Goal: Information Seeking & Learning: Learn about a topic

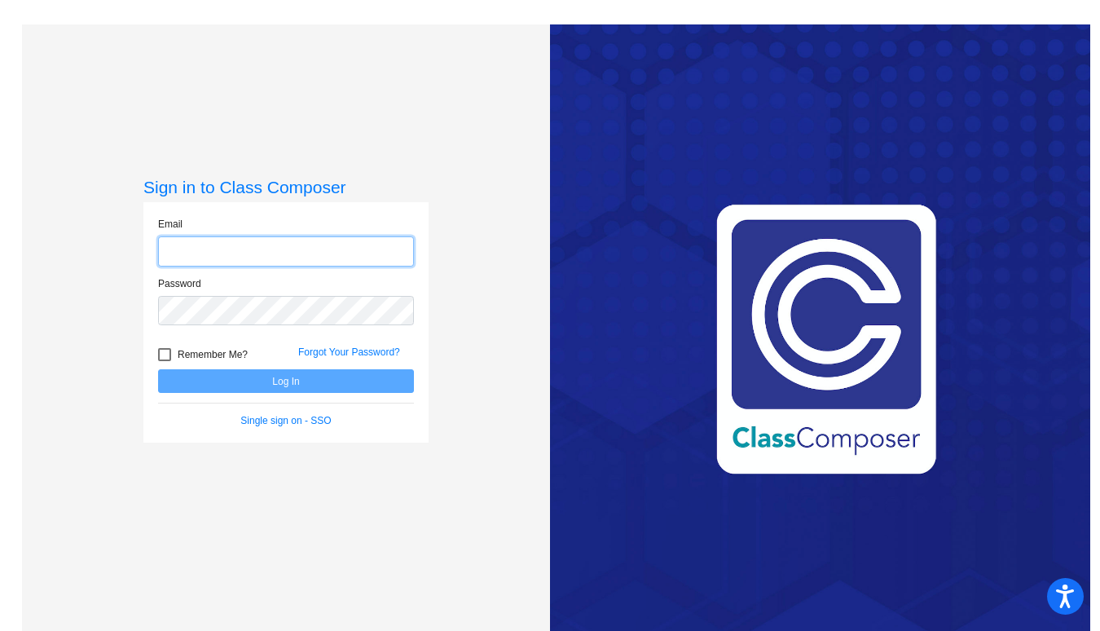
type input "[EMAIL_ADDRESS][DOMAIN_NAME]"
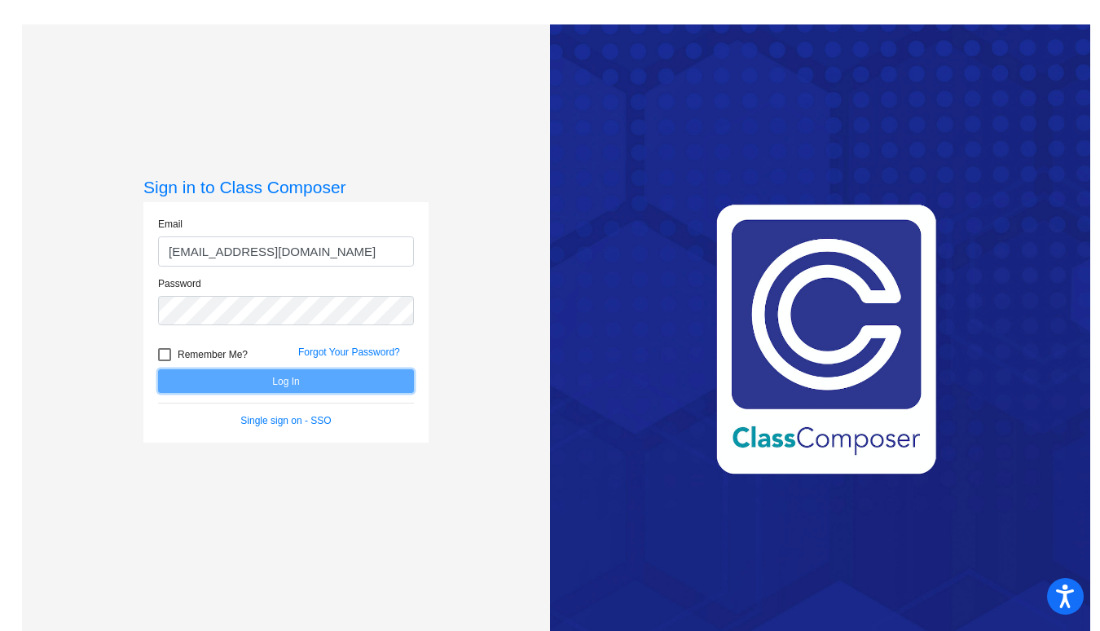
click at [313, 382] on button "Log In" at bounding box center [286, 381] width 256 height 24
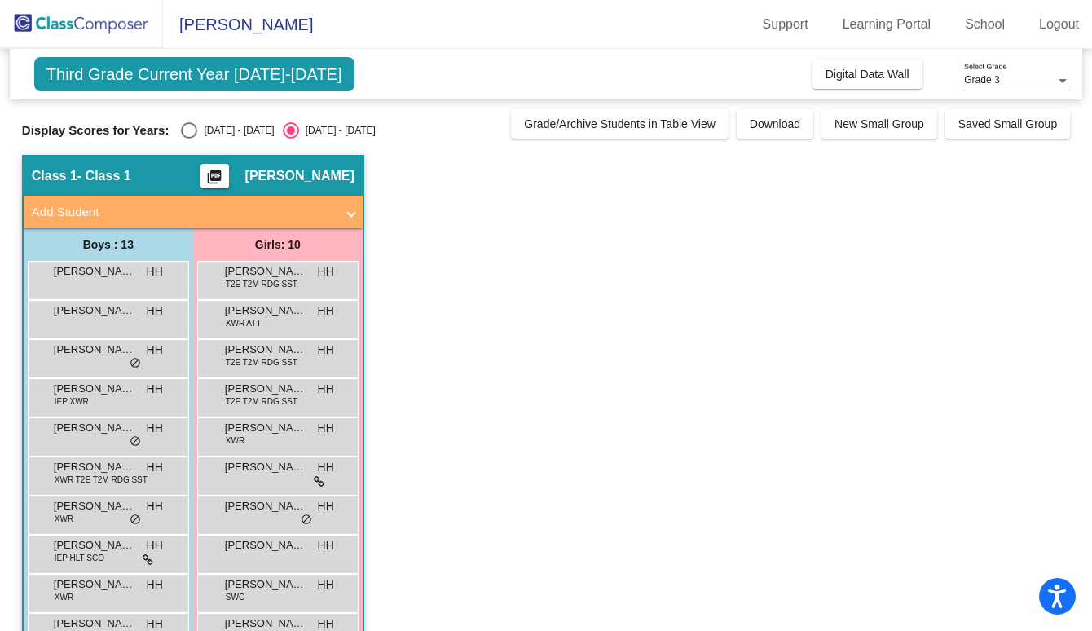
click at [187, 129] on div "Select an option" at bounding box center [189, 130] width 16 height 16
click at [188, 139] on input "[DATE] - [DATE]" at bounding box center [188, 139] width 1 height 1
radio input "true"
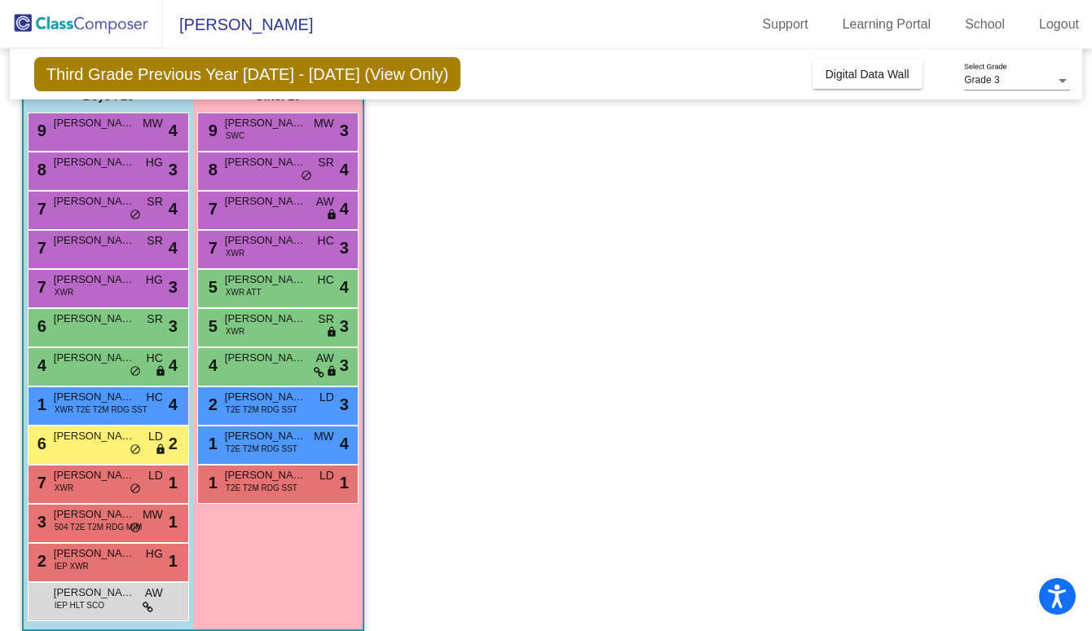
scroll to position [150, 0]
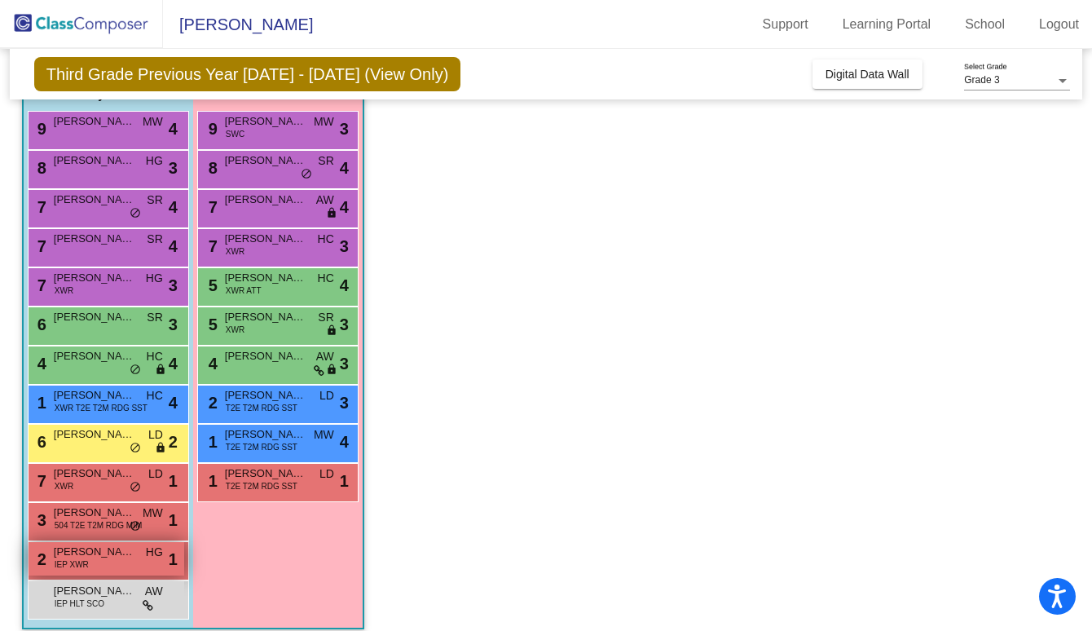
click at [101, 574] on div "2 Braysen [PERSON_NAME] IEP XWR HG lock do_not_disturb_alt 1" at bounding box center [107, 558] width 156 height 33
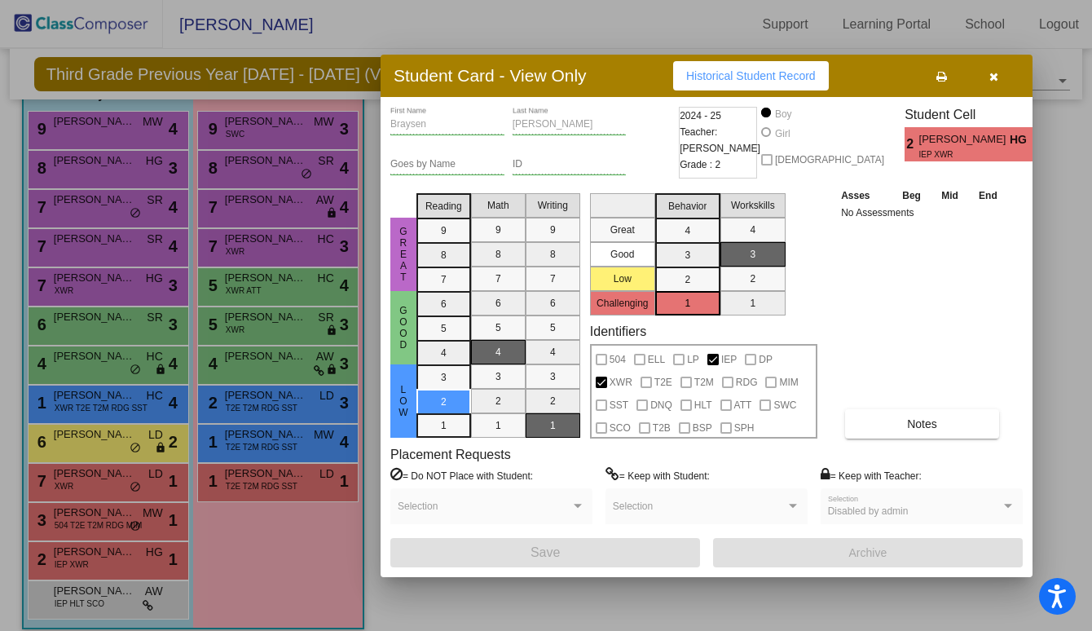
click at [994, 76] on icon "button" at bounding box center [993, 76] width 9 height 11
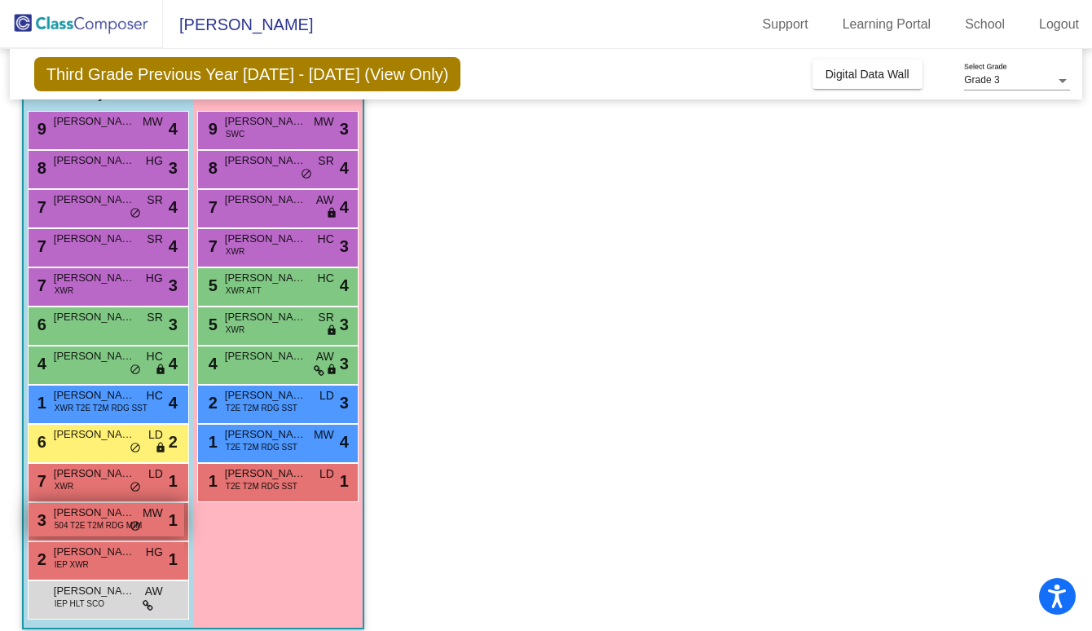
click at [105, 529] on span "504 T2E T2M RDG MIM" at bounding box center [98, 525] width 87 height 12
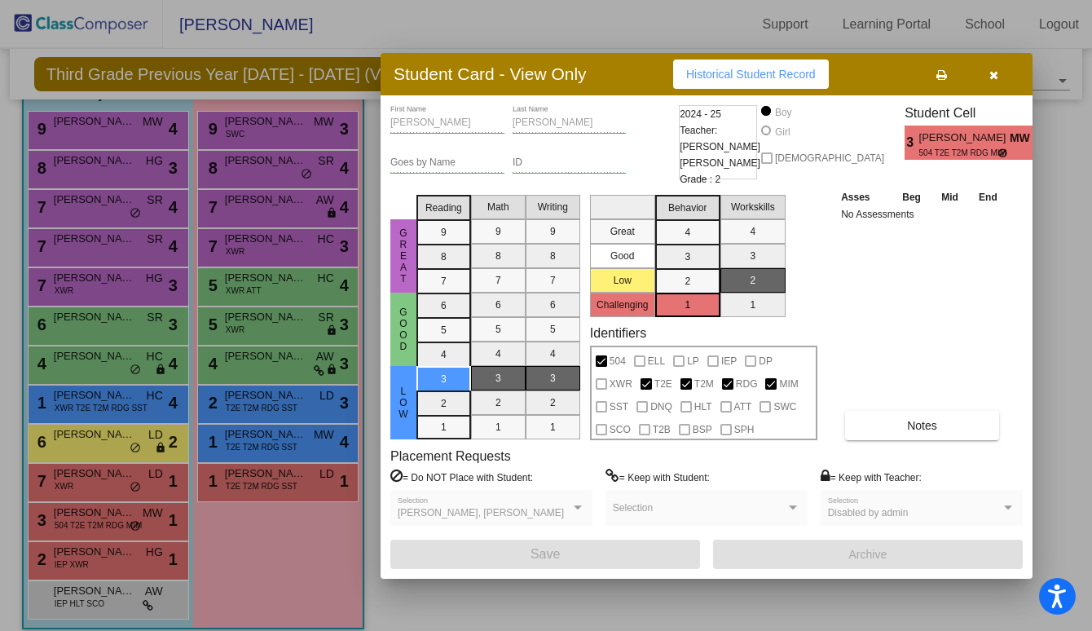
click at [988, 73] on button "button" at bounding box center [993, 73] width 52 height 29
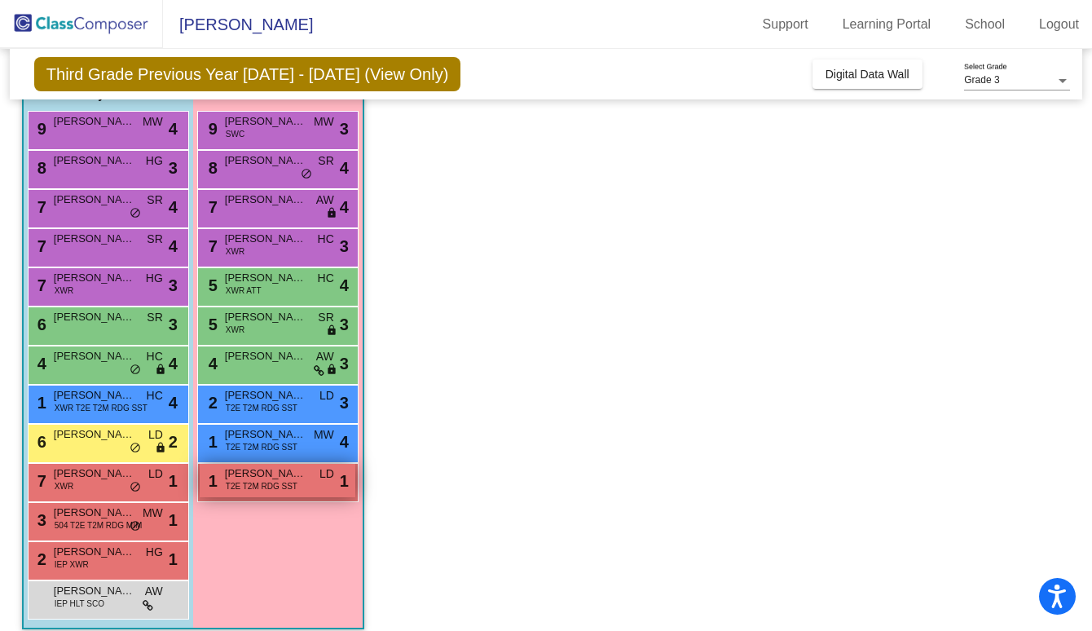
click at [271, 484] on span "T2E T2M RDG SST" at bounding box center [262, 486] width 72 height 12
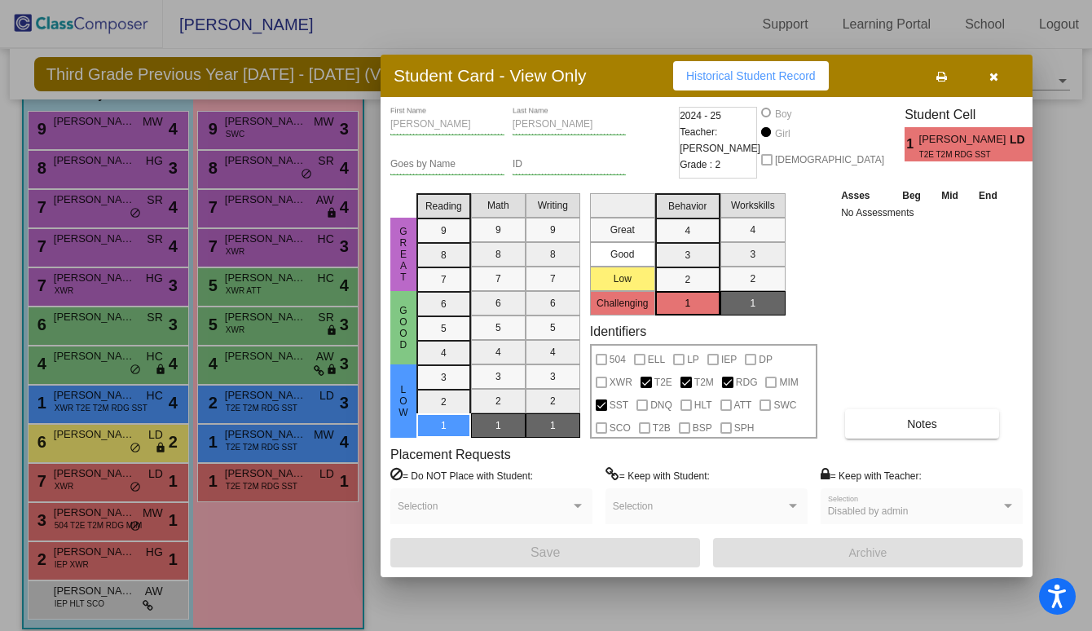
click at [994, 77] on icon "button" at bounding box center [993, 76] width 9 height 11
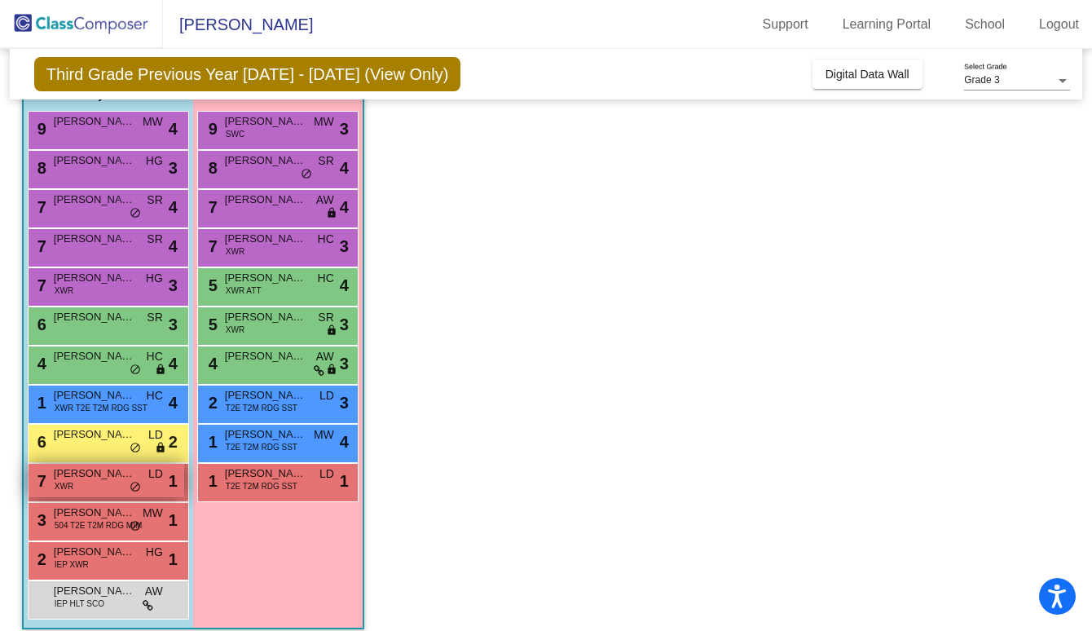
click at [103, 481] on span "[PERSON_NAME]" at bounding box center [94, 473] width 81 height 16
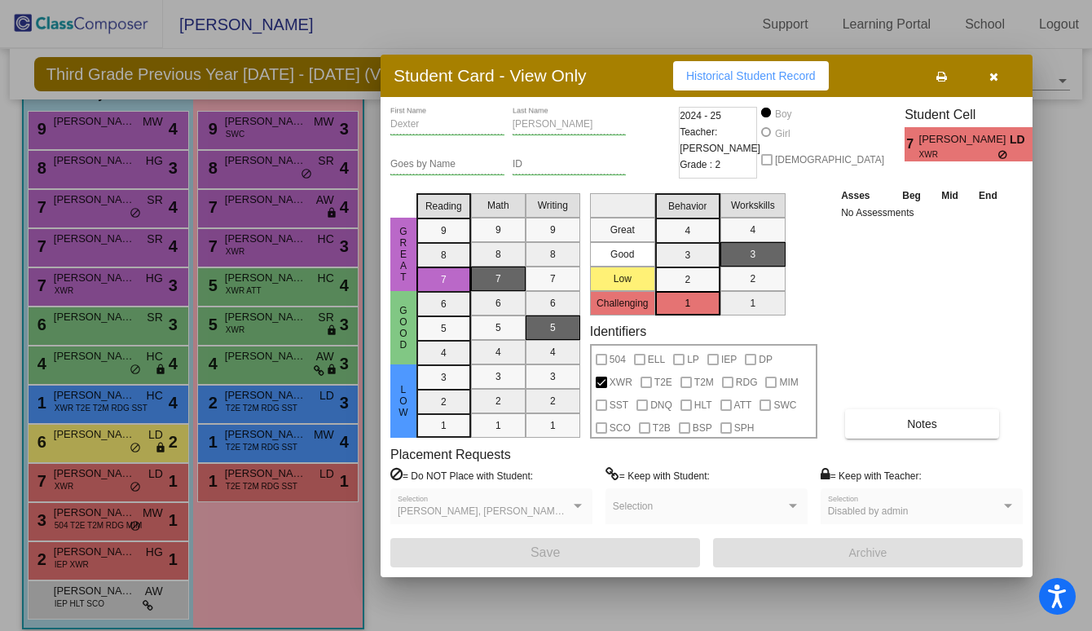
click at [988, 79] on button "button" at bounding box center [993, 75] width 52 height 29
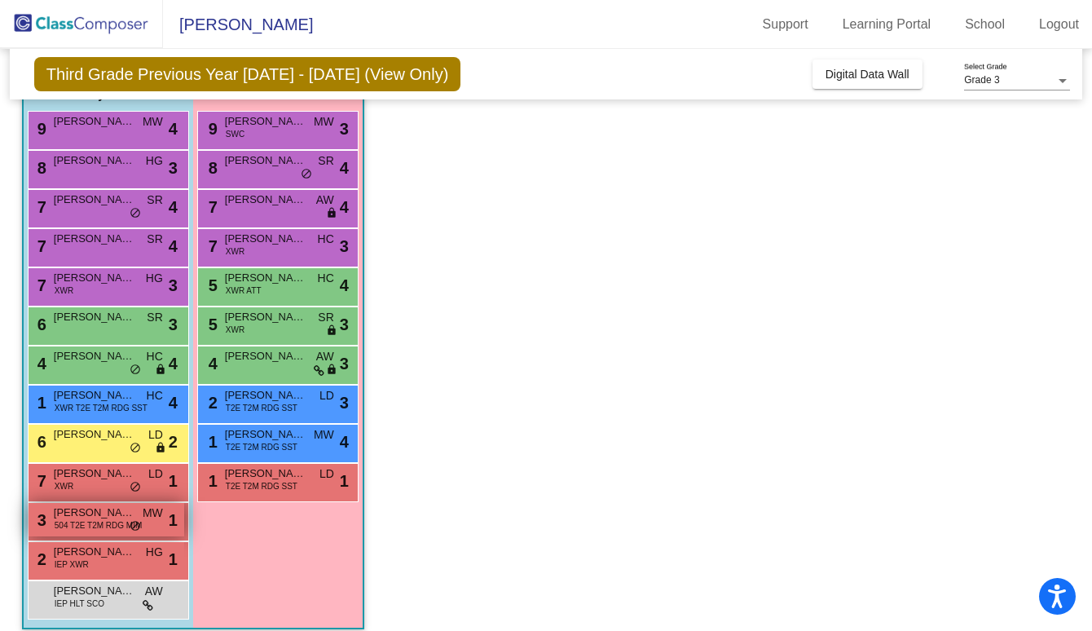
click at [103, 523] on span "504 T2E T2M RDG MIM" at bounding box center [98, 525] width 87 height 12
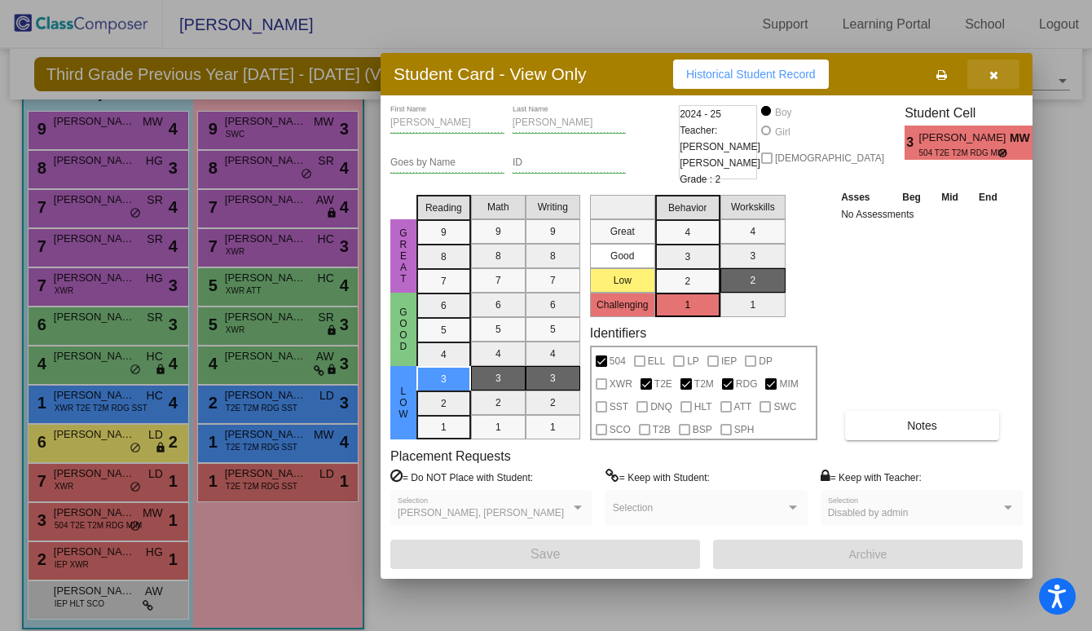
click at [992, 76] on icon "button" at bounding box center [993, 74] width 9 height 11
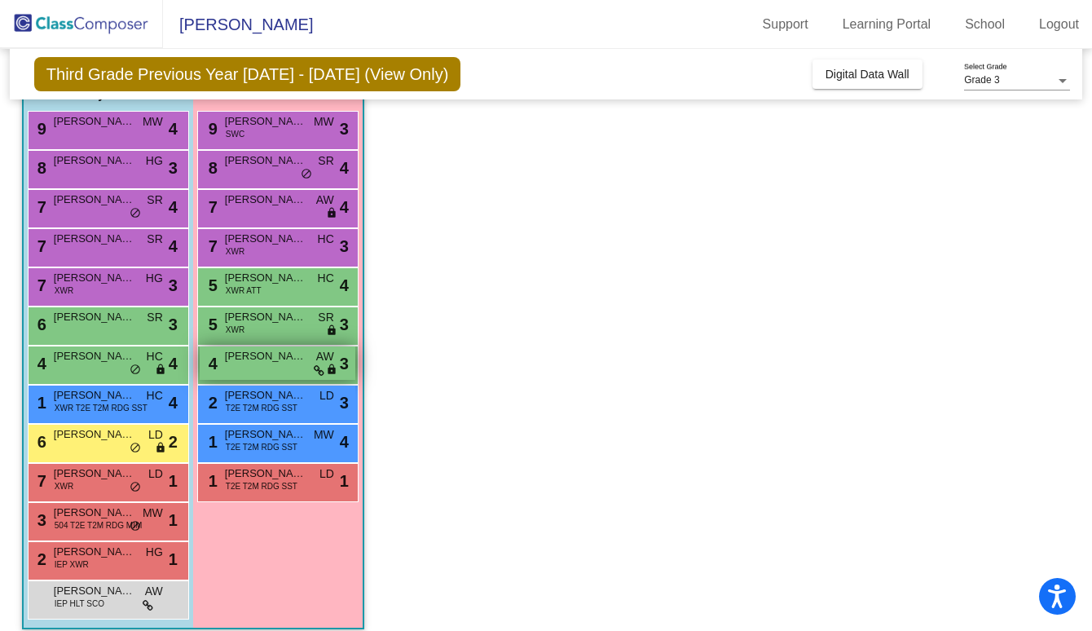
click at [277, 358] on span "[PERSON_NAME]" at bounding box center [265, 356] width 81 height 16
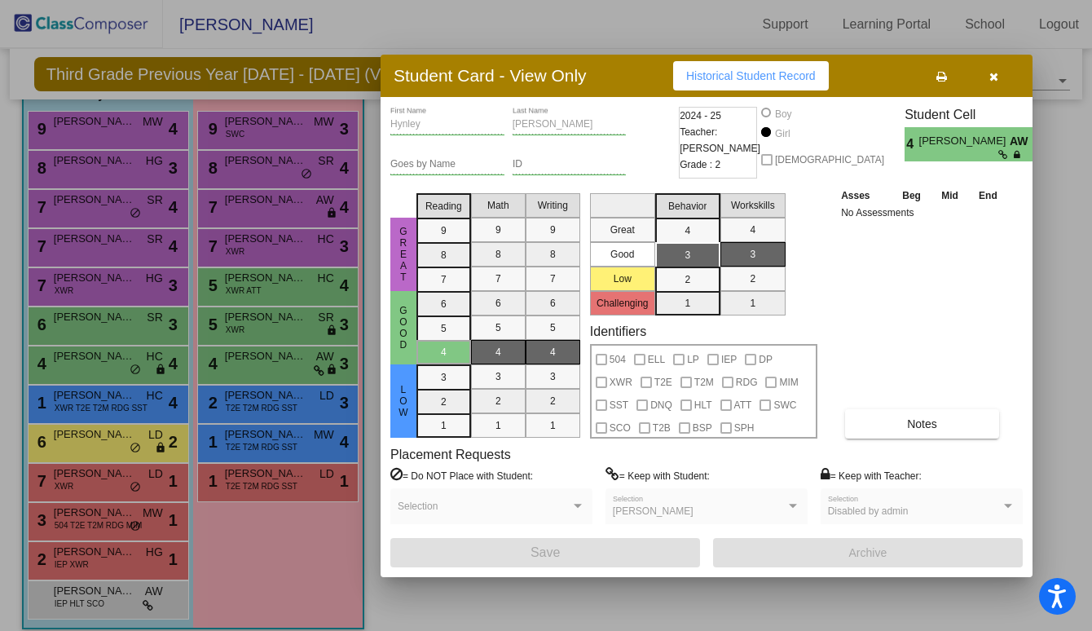
click at [985, 78] on button "button" at bounding box center [993, 75] width 52 height 29
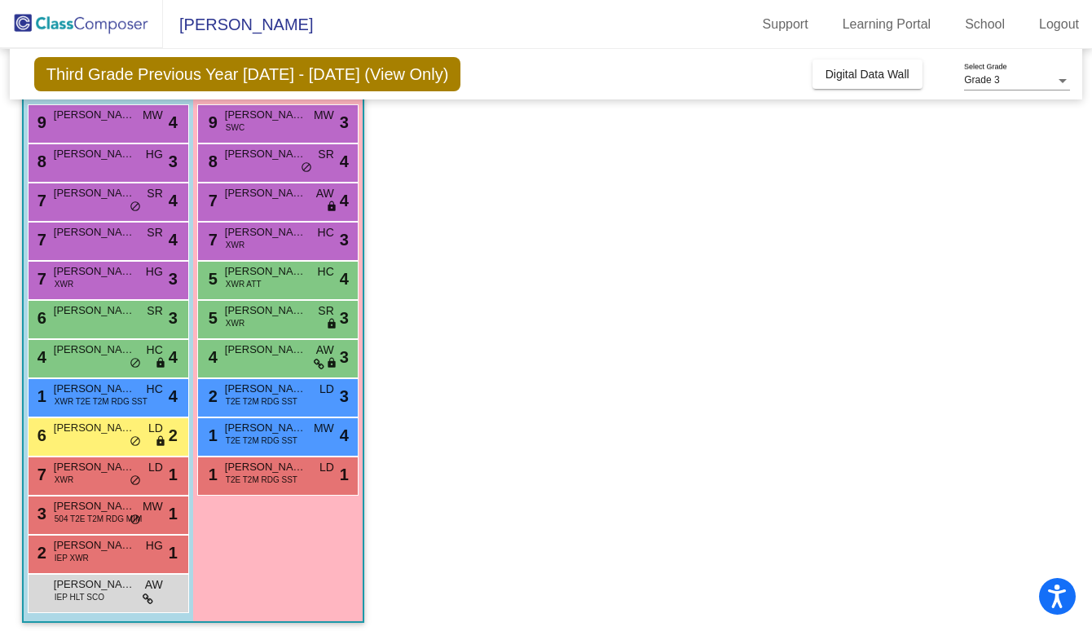
scroll to position [155, 0]
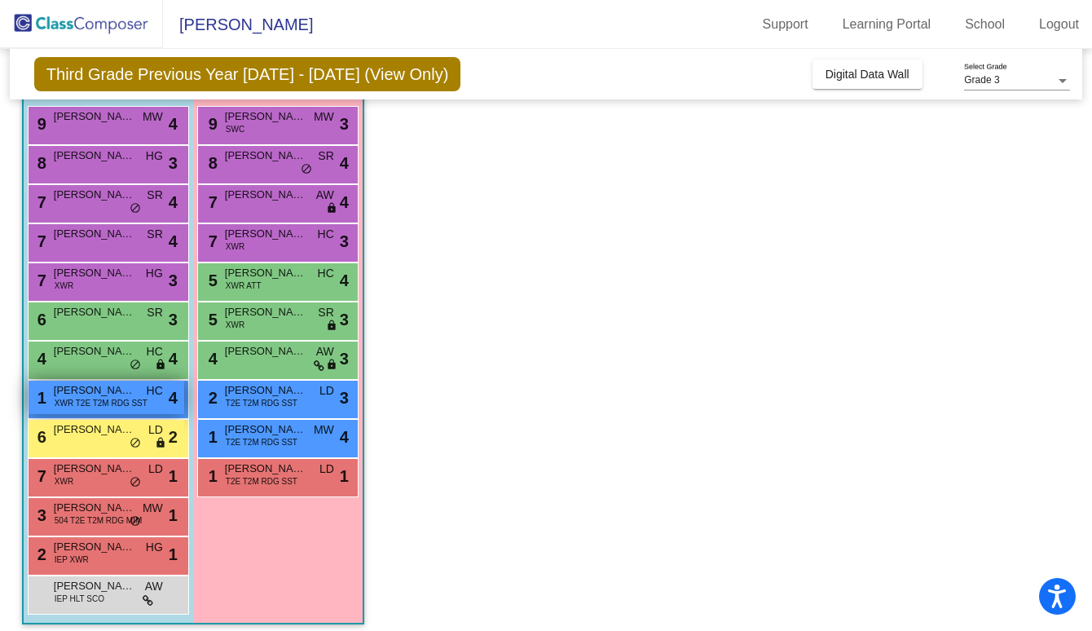
click at [106, 411] on div "1 [PERSON_NAME] XWR T2E T2M RDG SST HC lock do_not_disturb_alt 4" at bounding box center [107, 396] width 156 height 33
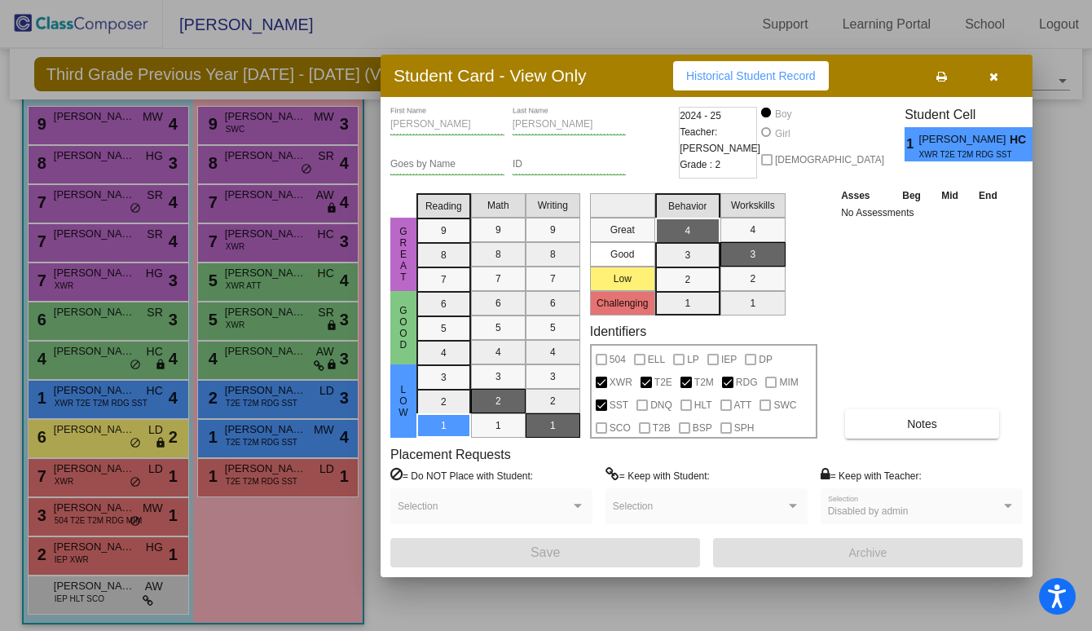
click at [294, 196] on div at bounding box center [546, 315] width 1092 height 631
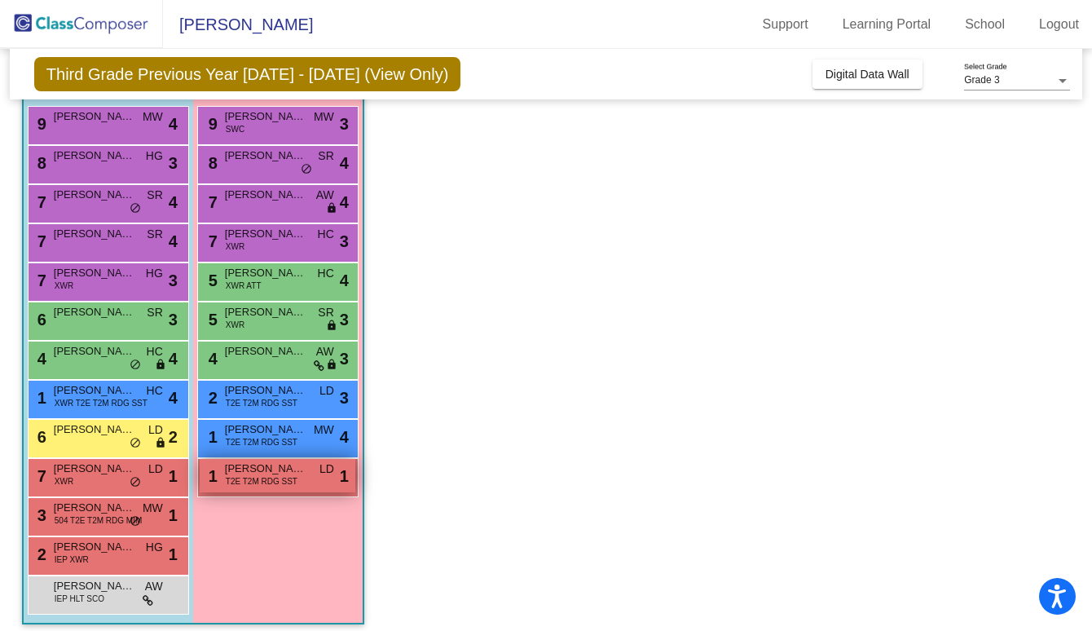
click at [262, 482] on span "T2E T2M RDG SST" at bounding box center [262, 481] width 72 height 12
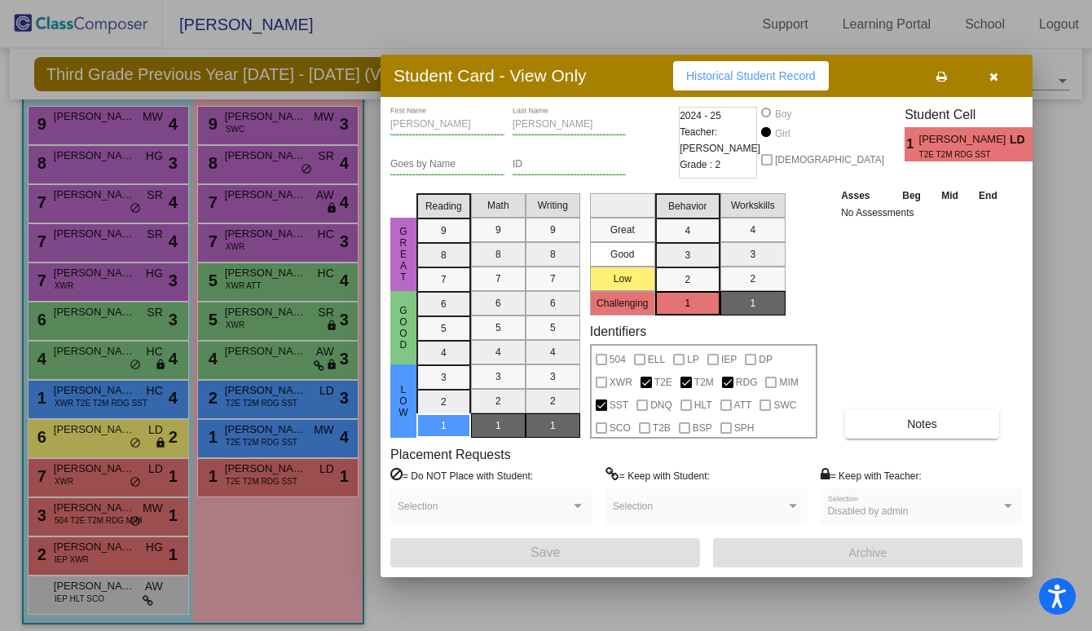
click at [666, 23] on div at bounding box center [546, 315] width 1092 height 631
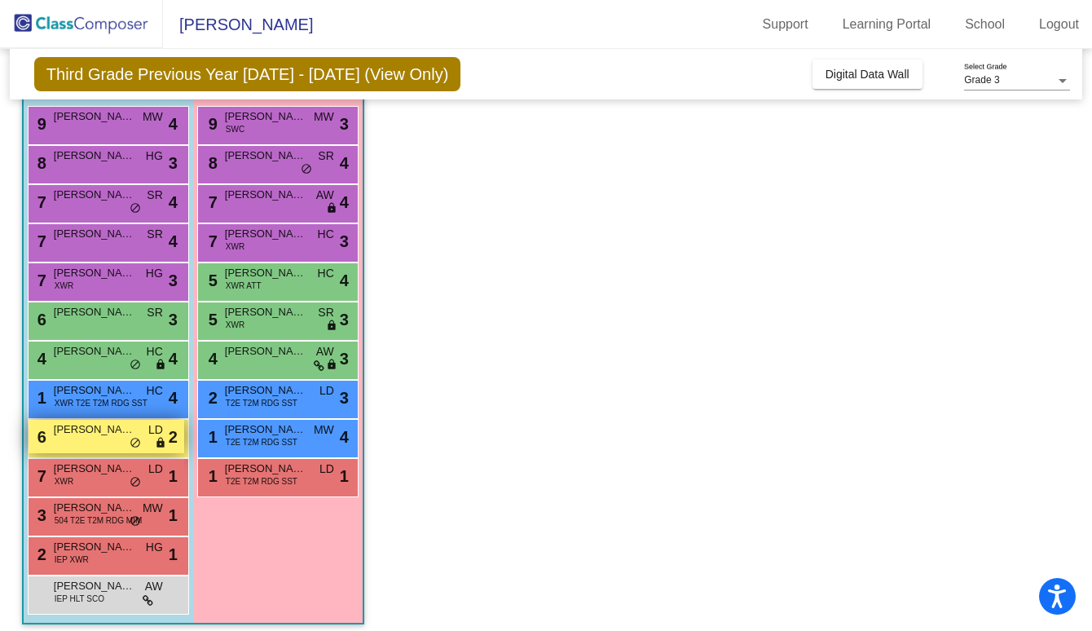
click at [128, 438] on div "6 [PERSON_NAME] LD lock do_not_disturb_alt 2" at bounding box center [107, 436] width 156 height 33
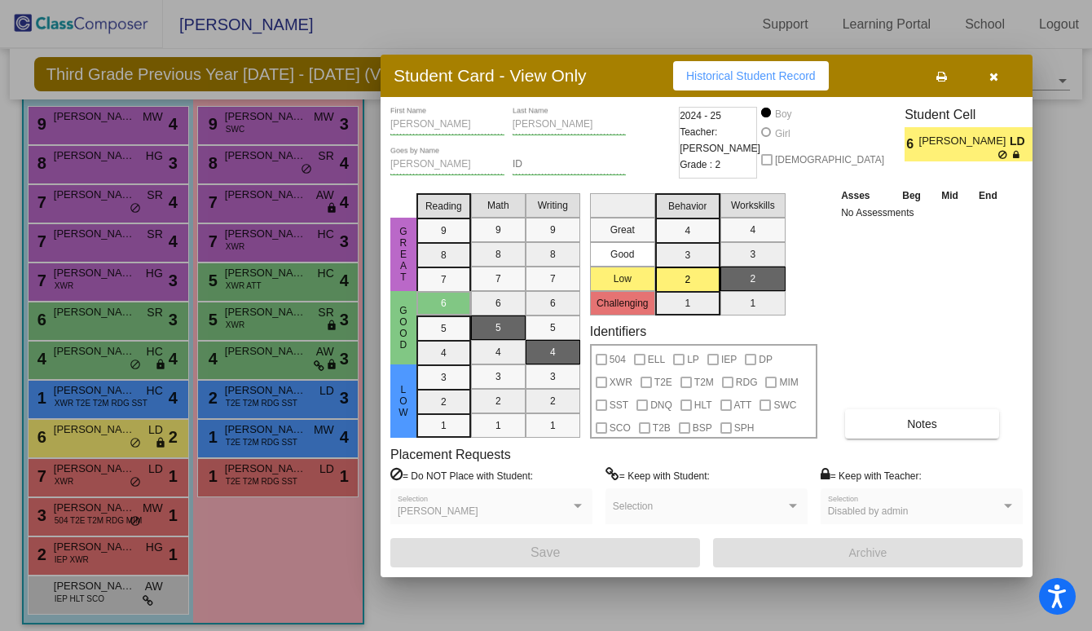
click at [550, 15] on div at bounding box center [546, 315] width 1092 height 631
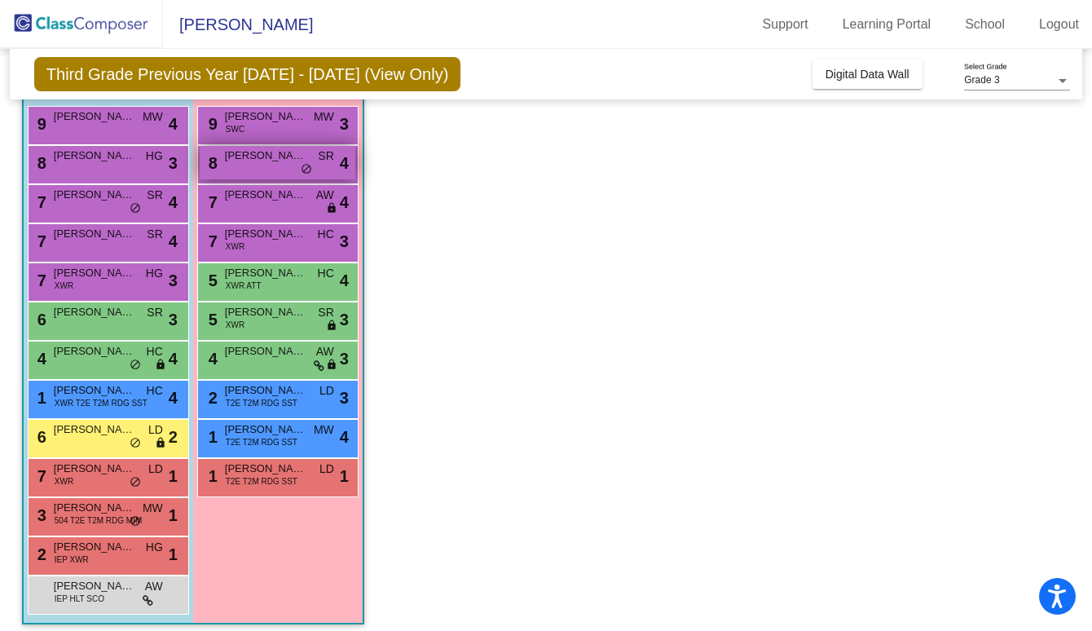
click at [240, 155] on span "[PERSON_NAME] [PERSON_NAME]" at bounding box center [265, 155] width 81 height 16
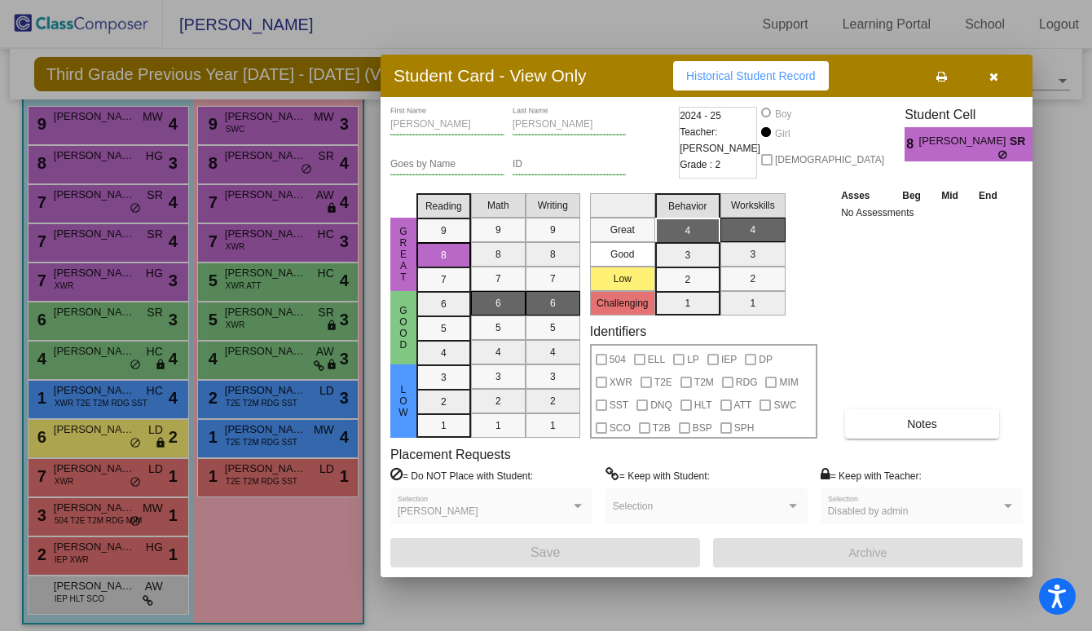
click at [250, 260] on div at bounding box center [546, 315] width 1092 height 631
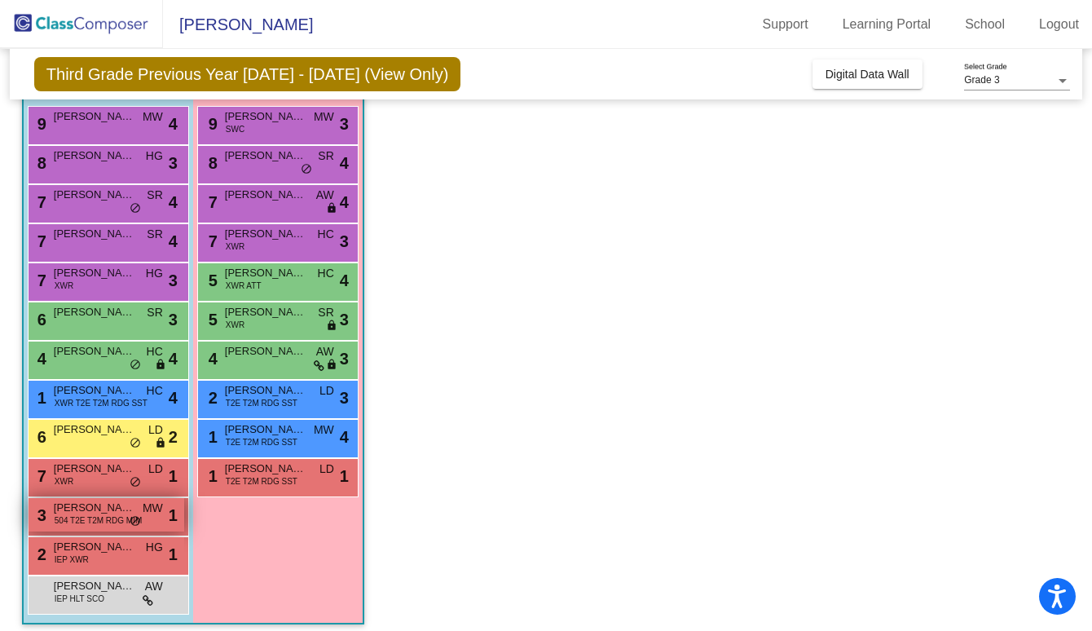
click at [92, 526] on span "504 T2E T2M RDG MIM" at bounding box center [98, 520] width 87 height 12
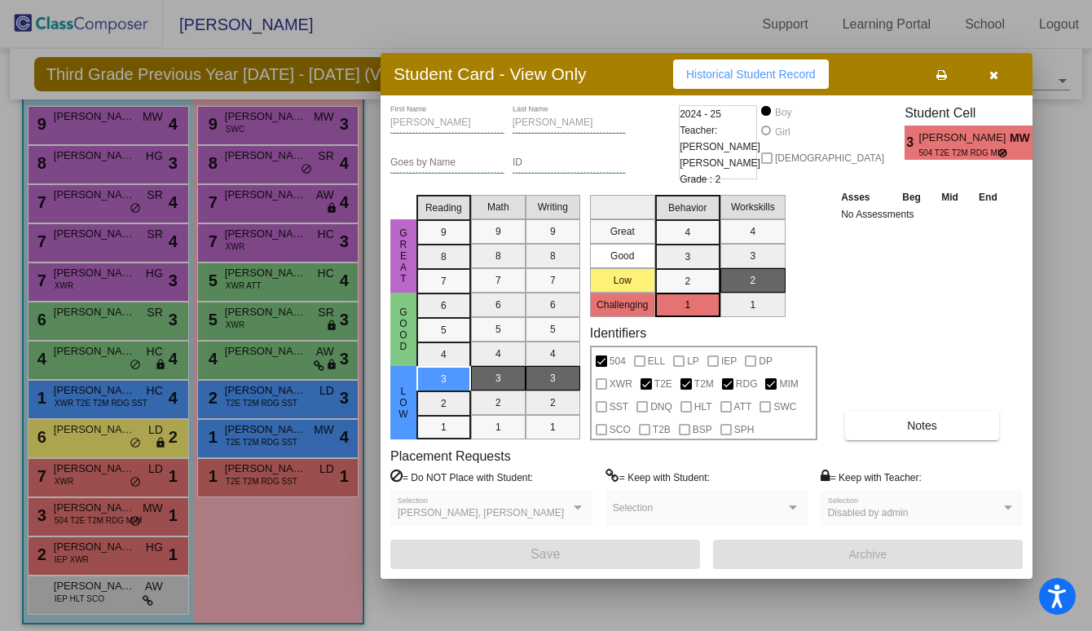
click at [284, 233] on div at bounding box center [546, 315] width 1092 height 631
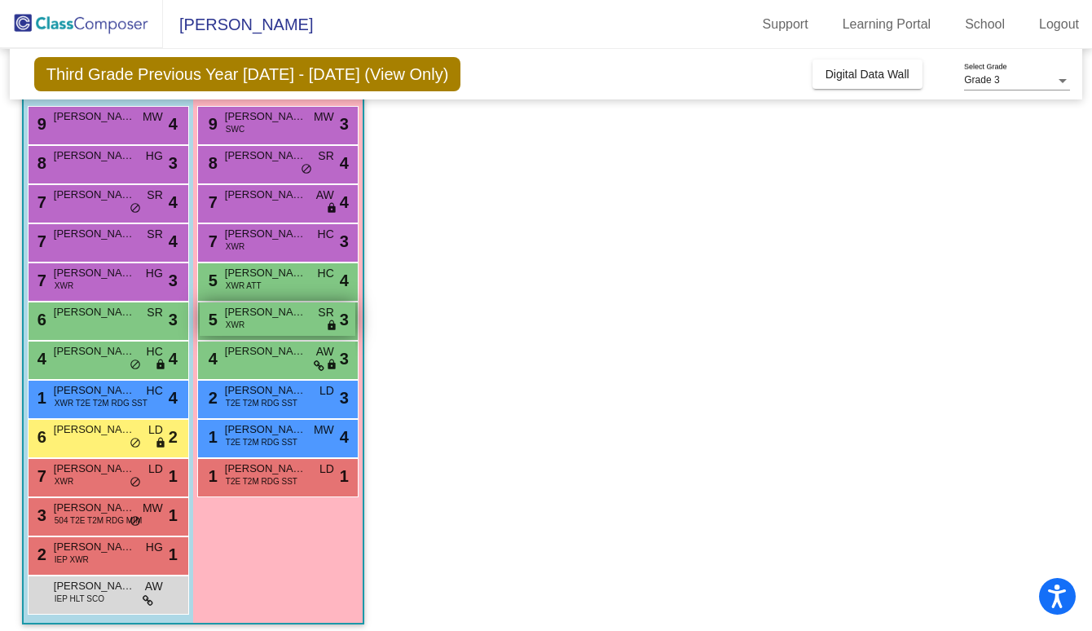
click at [296, 323] on div "5 [PERSON_NAME] XWR SR lock do_not_disturb_alt 3" at bounding box center [278, 318] width 156 height 33
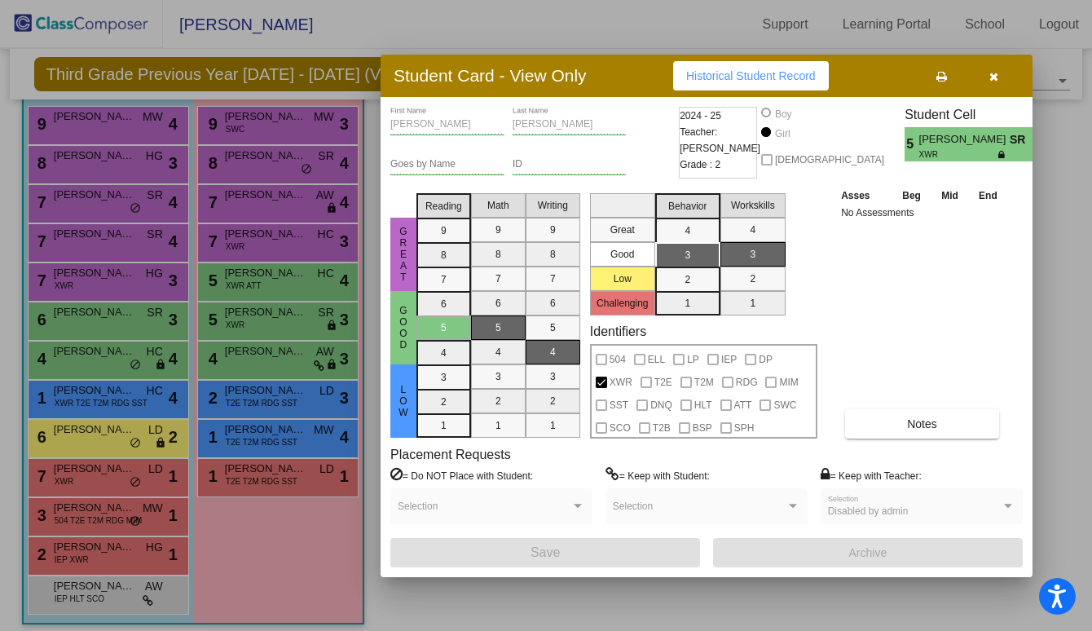
click at [308, 243] on div at bounding box center [546, 315] width 1092 height 631
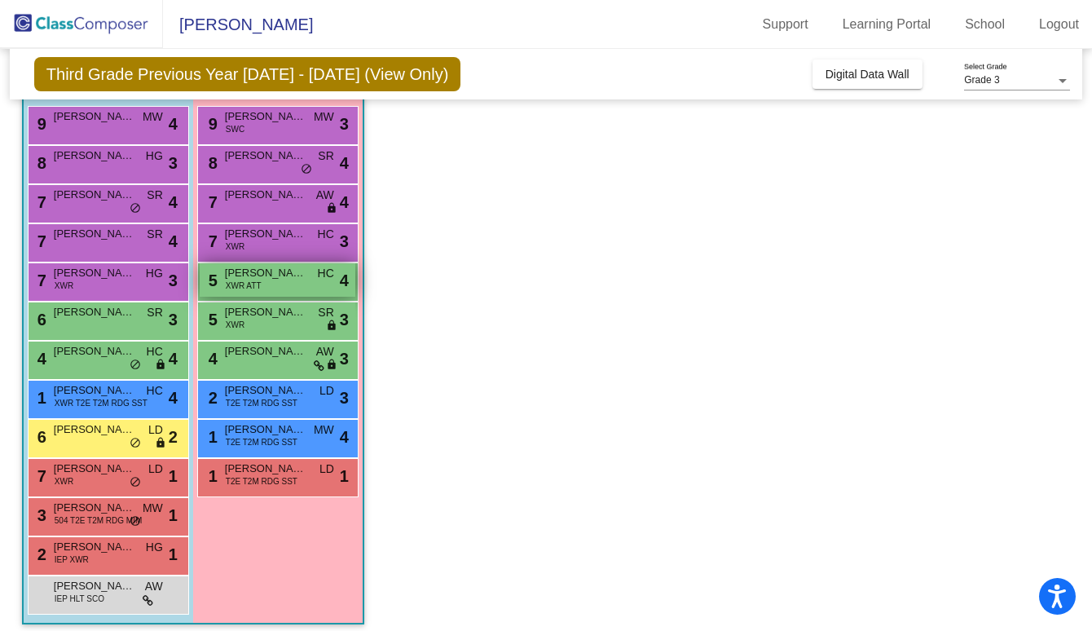
click at [275, 287] on div "5 [PERSON_NAME] XWR ATT HC lock do_not_disturb_alt 4" at bounding box center [278, 279] width 156 height 33
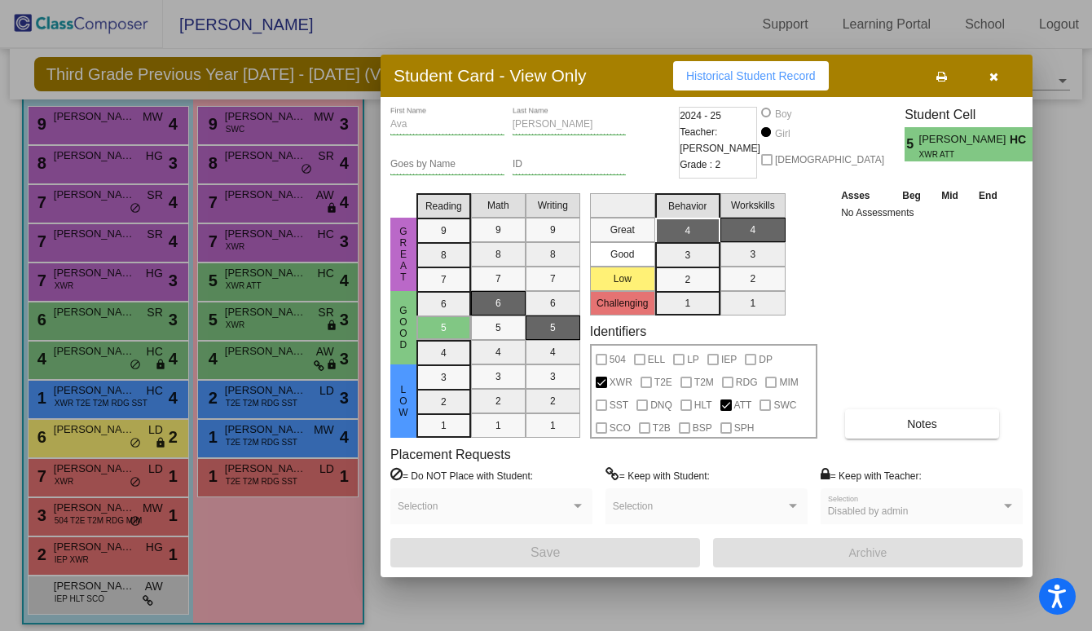
click at [260, 265] on div at bounding box center [546, 315] width 1092 height 631
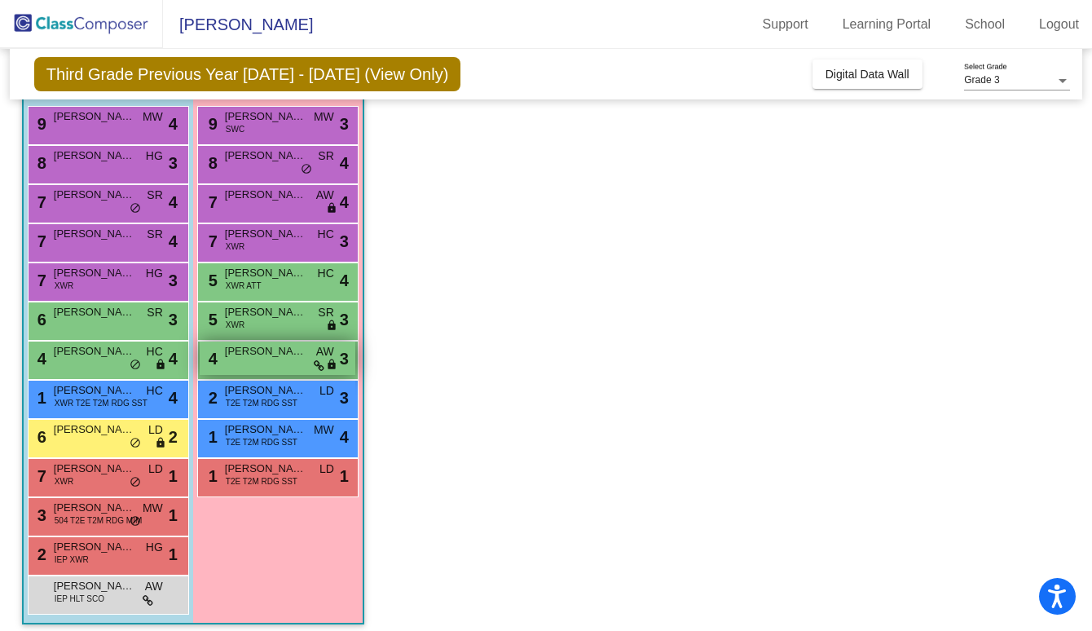
click at [260, 363] on div "4 [PERSON_NAME] lock do_not_disturb_alt 3" at bounding box center [278, 357] width 156 height 33
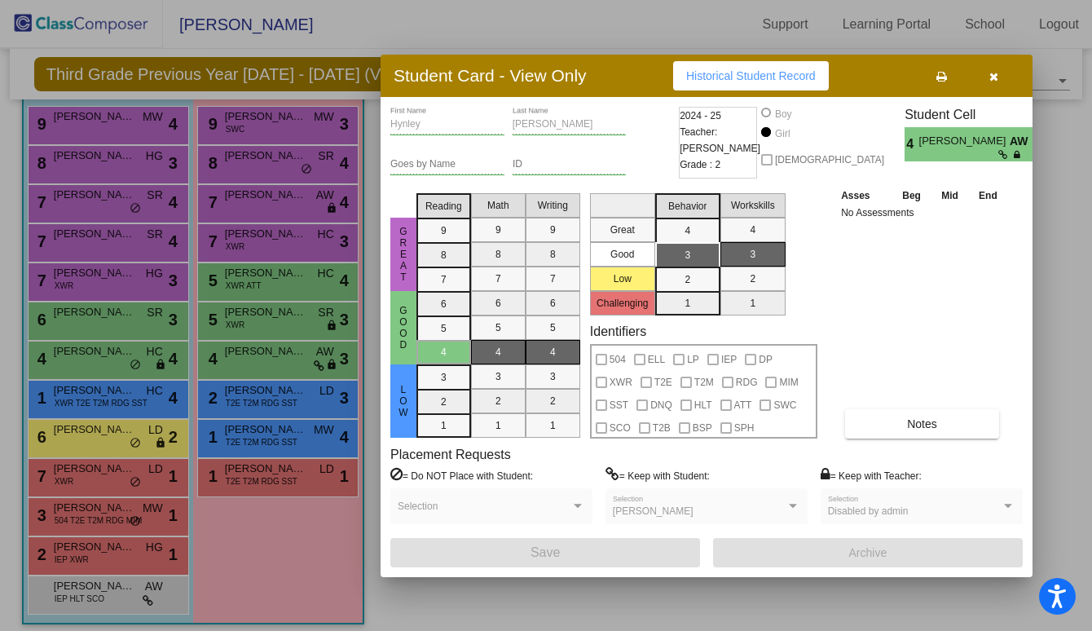
click at [284, 264] on div at bounding box center [546, 315] width 1092 height 631
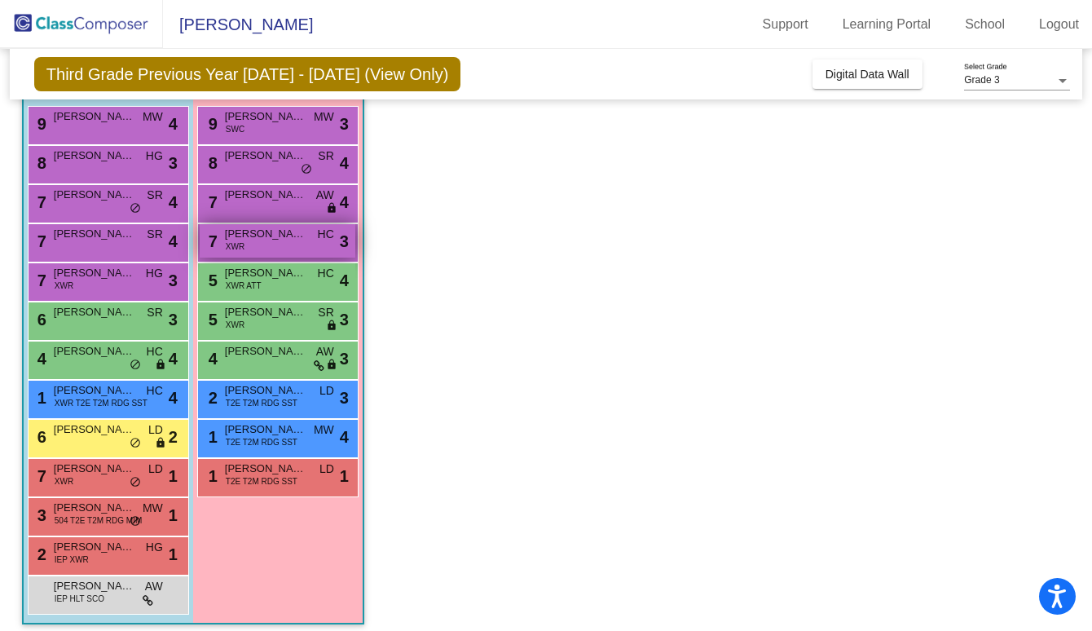
click at [278, 244] on div "[STREET_ADDRESS][PERSON_NAME] XWR HC lock do_not_disturb_alt 3" at bounding box center [278, 240] width 156 height 33
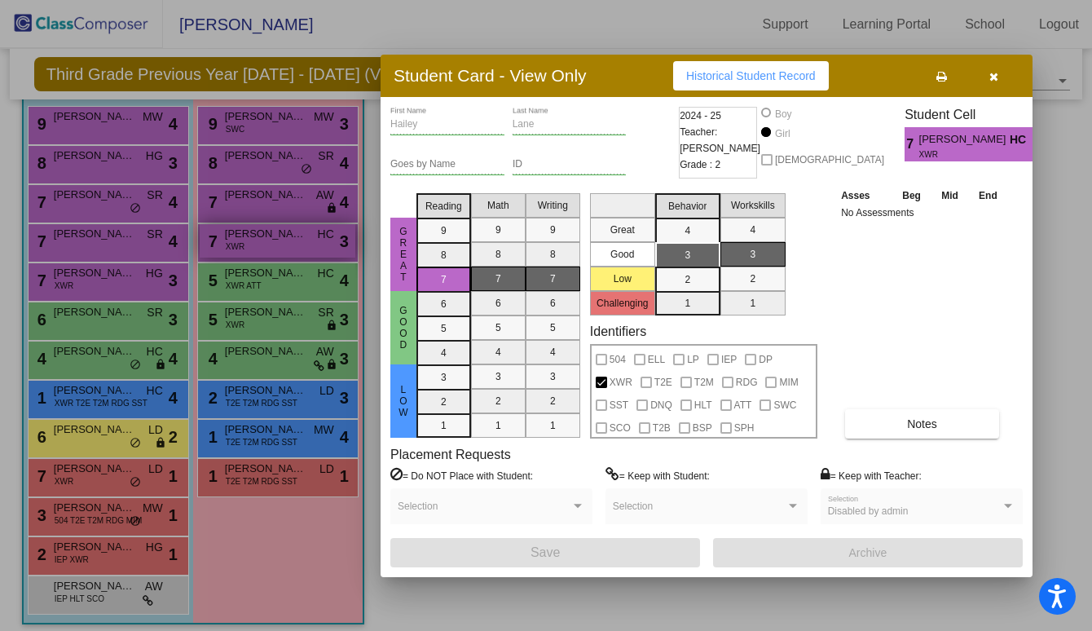
click at [278, 244] on div at bounding box center [546, 315] width 1092 height 631
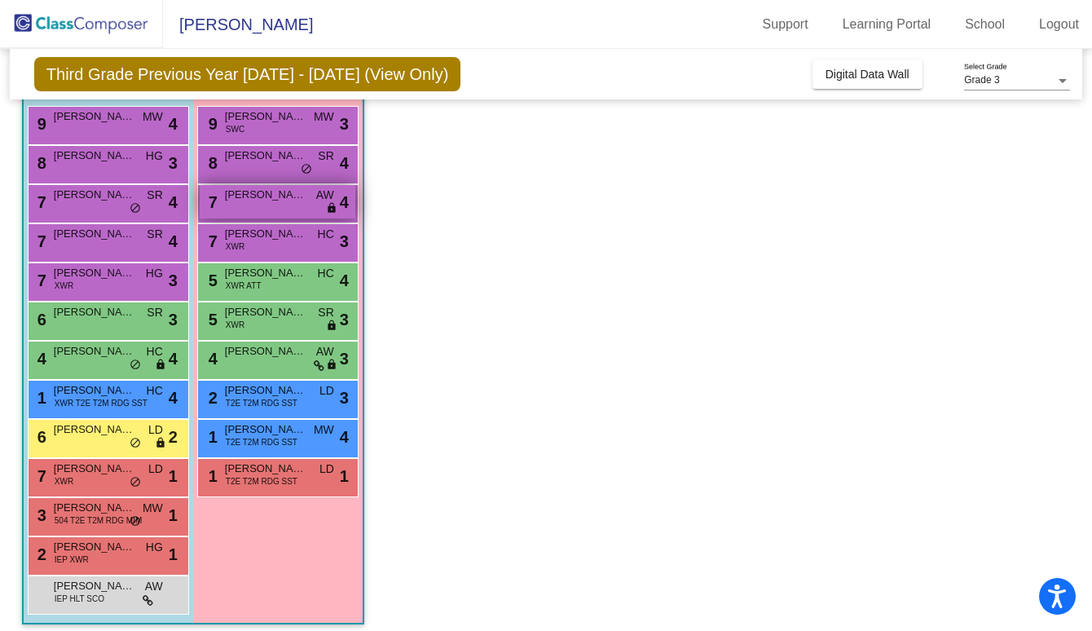
click at [279, 200] on span "[PERSON_NAME]" at bounding box center [265, 195] width 81 height 16
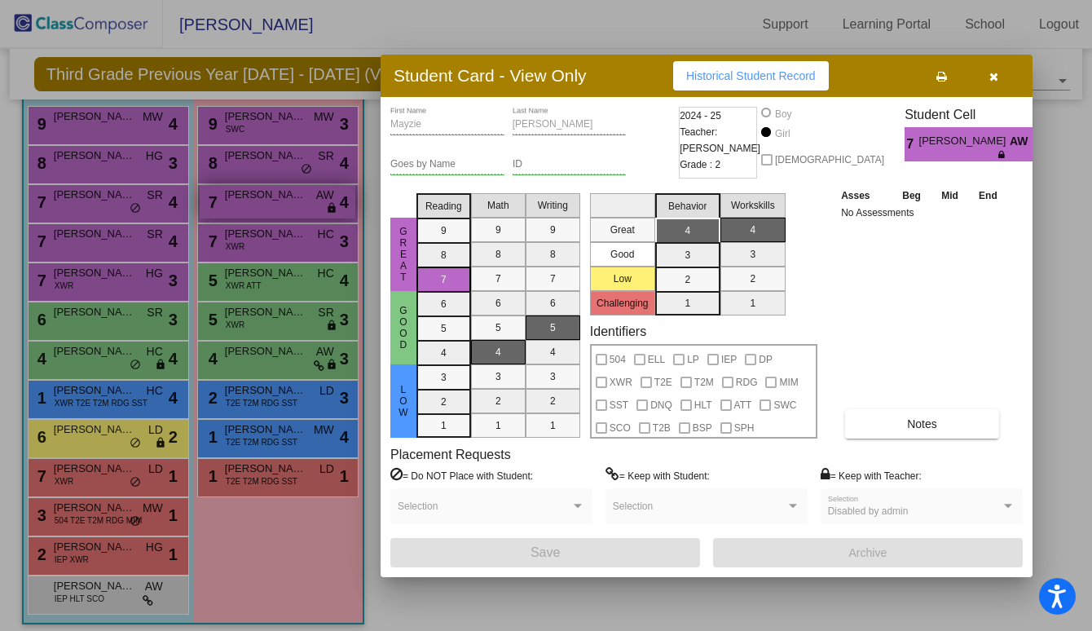
click at [279, 200] on div at bounding box center [546, 315] width 1092 height 631
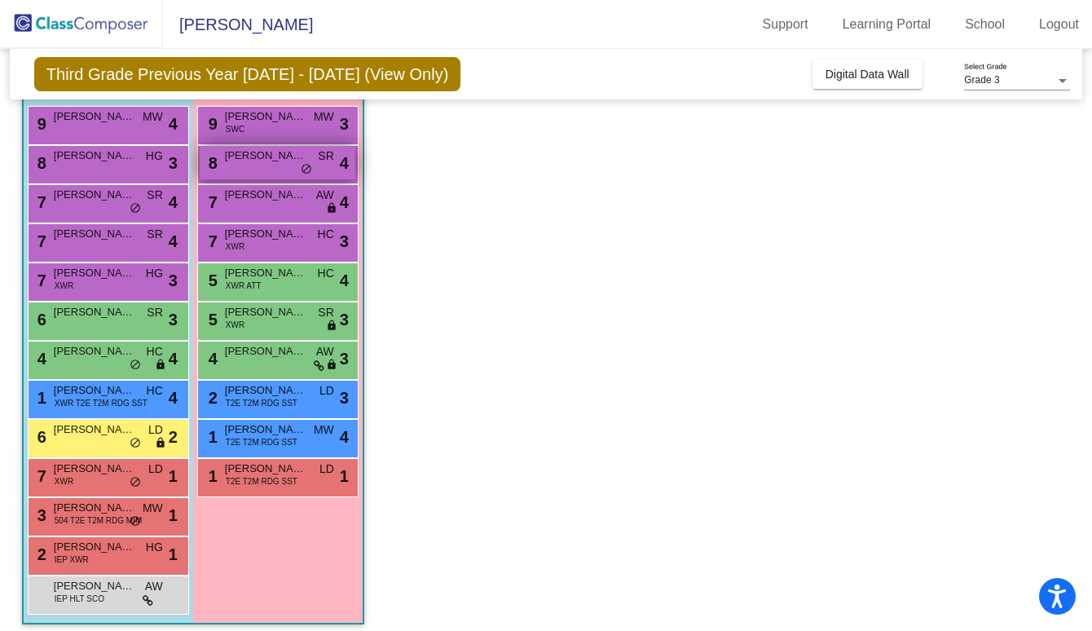
click at [266, 161] on span "[PERSON_NAME] [PERSON_NAME]" at bounding box center [265, 155] width 81 height 16
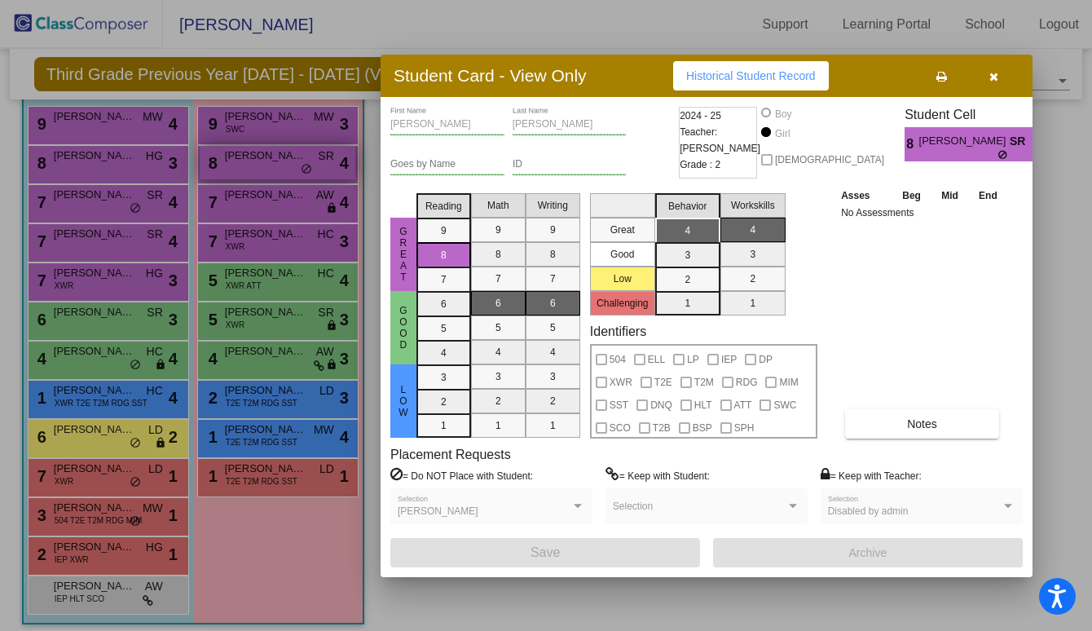
click at [266, 161] on div at bounding box center [546, 315] width 1092 height 631
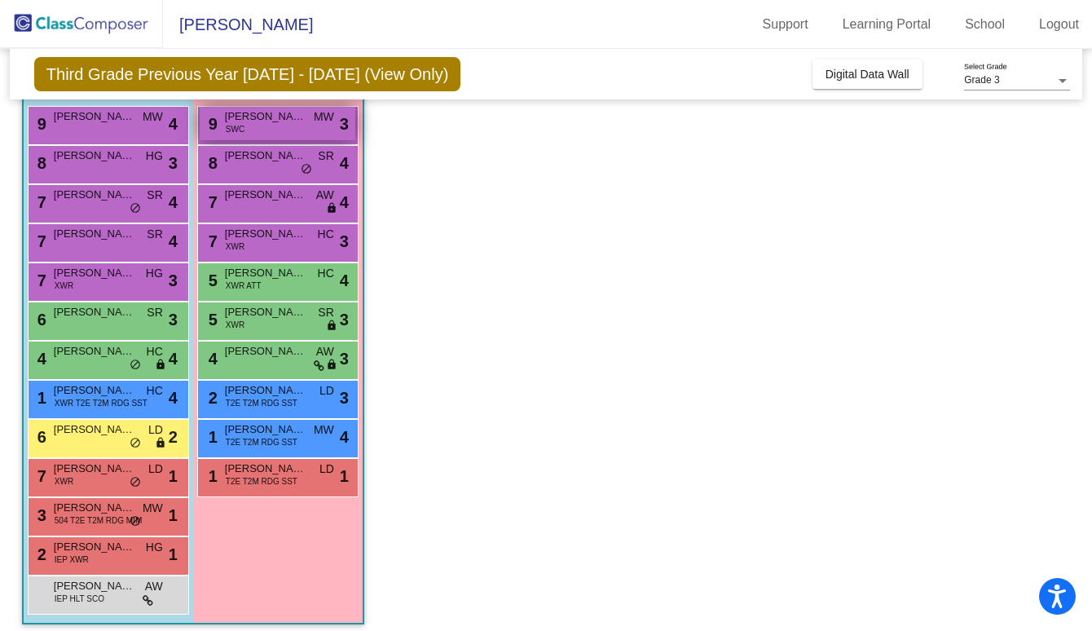
click at [260, 137] on div "9 [PERSON_NAME] SWC MW lock do_not_disturb_alt 3" at bounding box center [278, 123] width 156 height 33
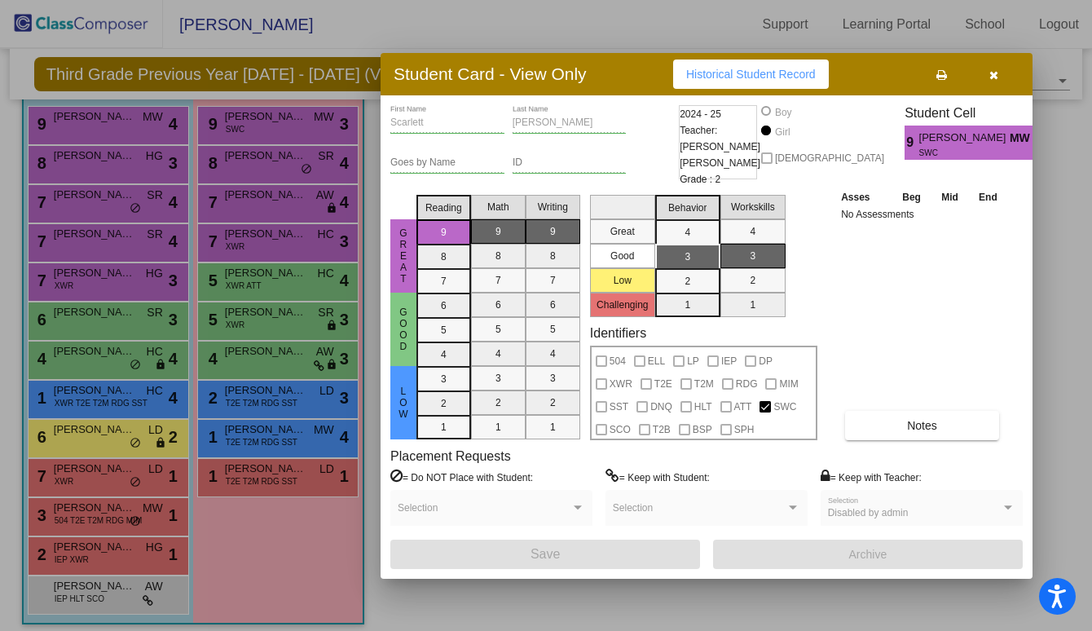
click at [260, 139] on div at bounding box center [546, 315] width 1092 height 631
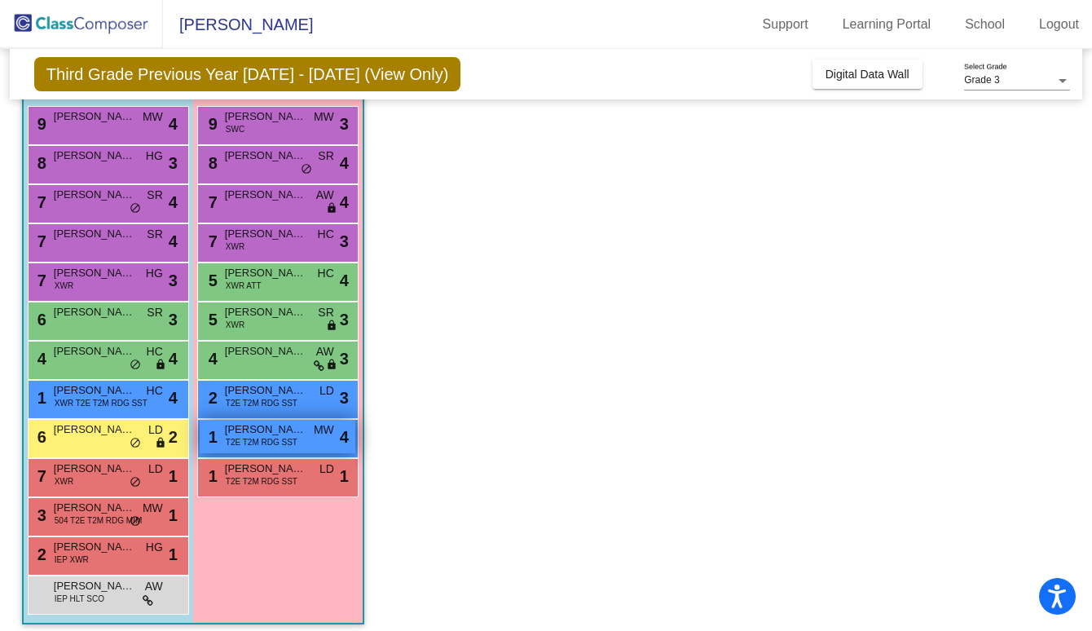
click at [277, 430] on span "[PERSON_NAME] [PERSON_NAME]" at bounding box center [265, 429] width 81 height 16
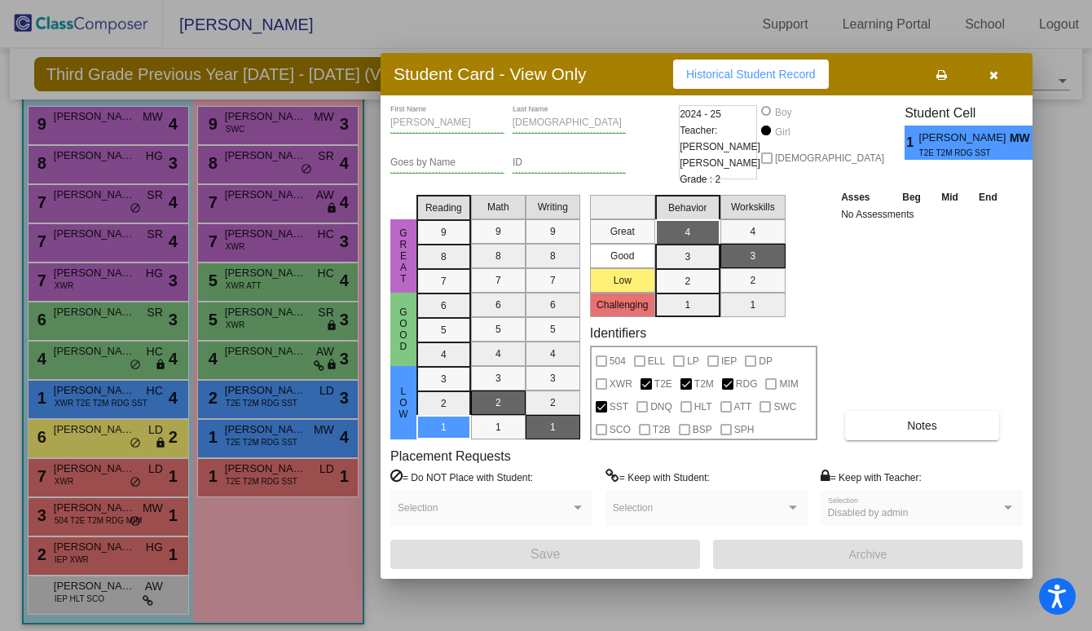
click at [275, 226] on div at bounding box center [546, 315] width 1092 height 631
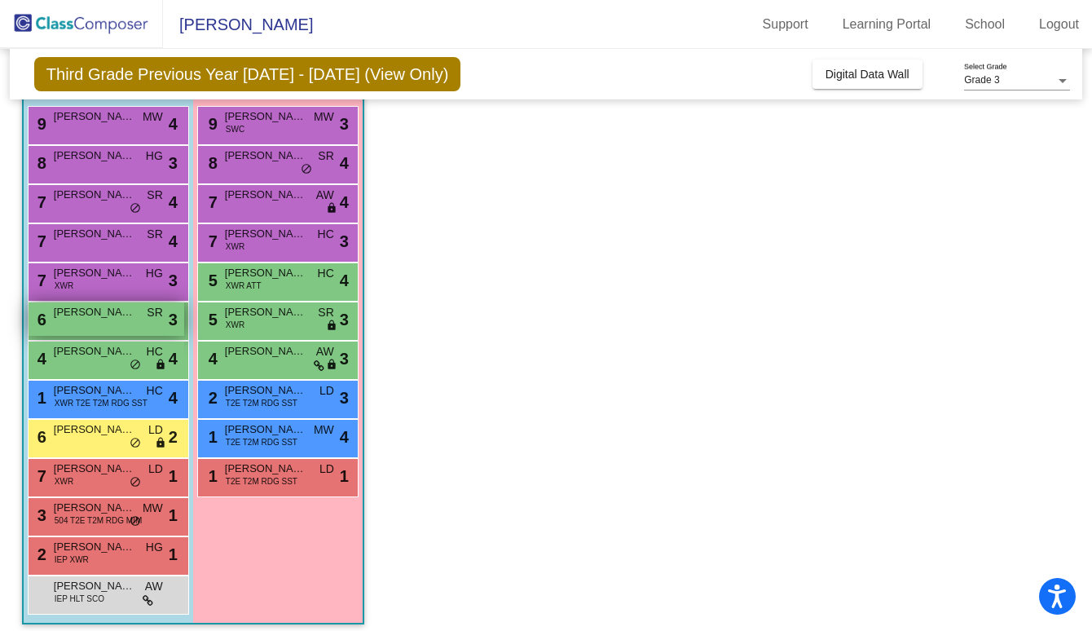
click at [123, 303] on div "6 [PERSON_NAME] lock do_not_disturb_alt 3" at bounding box center [107, 318] width 156 height 33
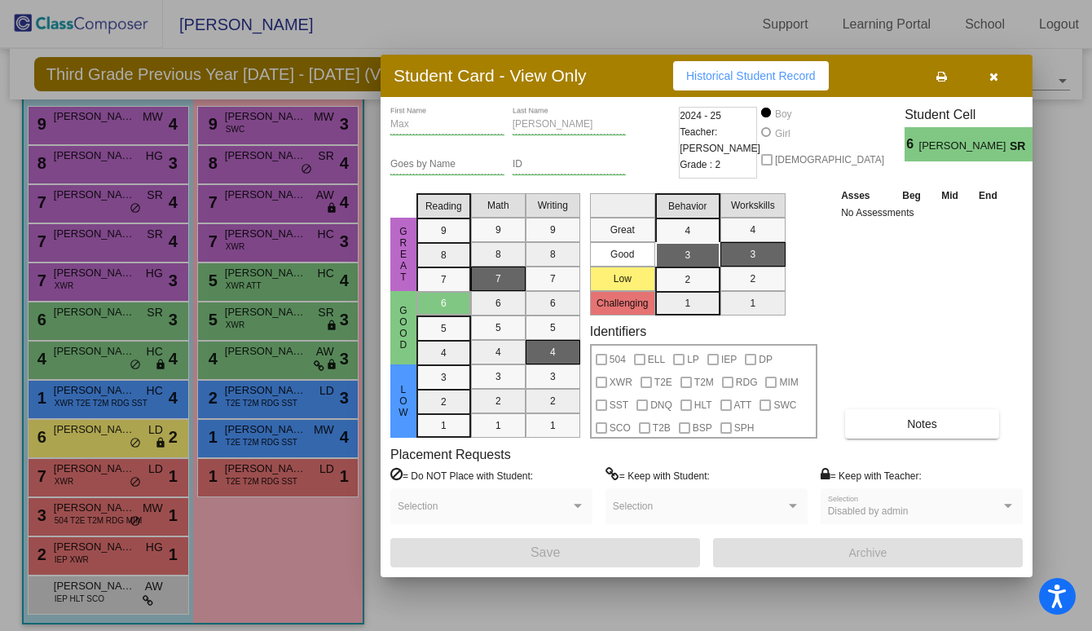
click at [206, 274] on div at bounding box center [546, 315] width 1092 height 631
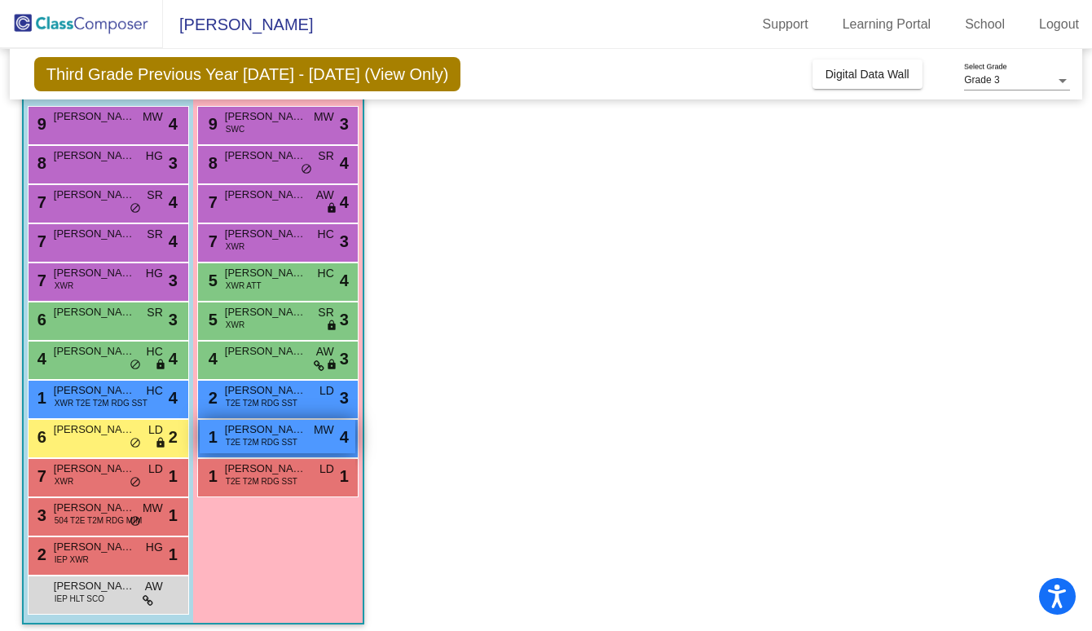
click at [286, 433] on span "[PERSON_NAME] [PERSON_NAME]" at bounding box center [265, 429] width 81 height 16
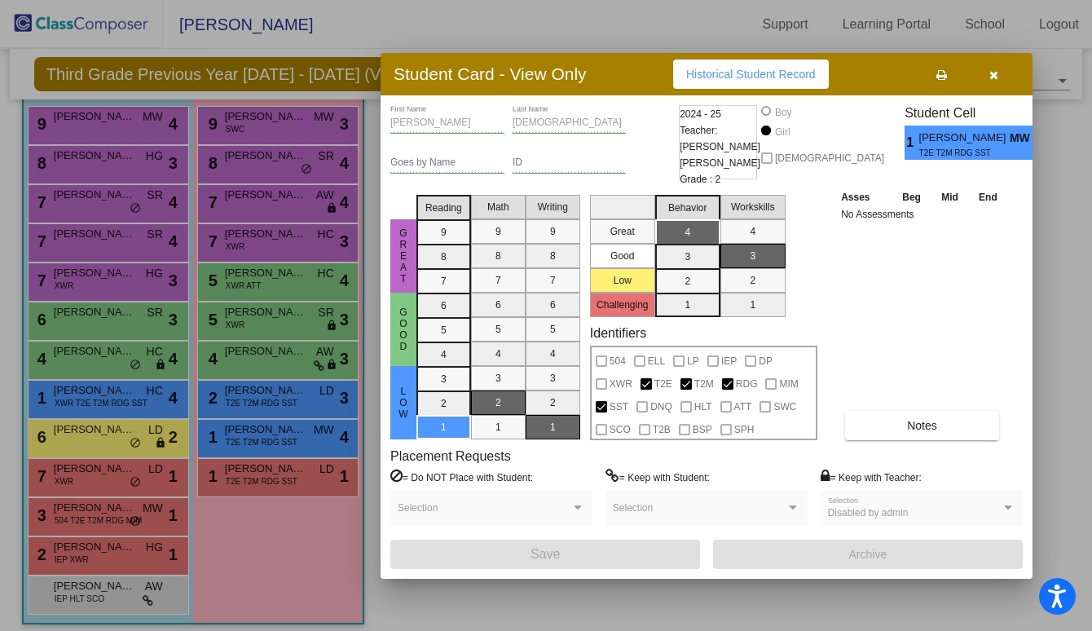
click at [275, 331] on div at bounding box center [546, 315] width 1092 height 631
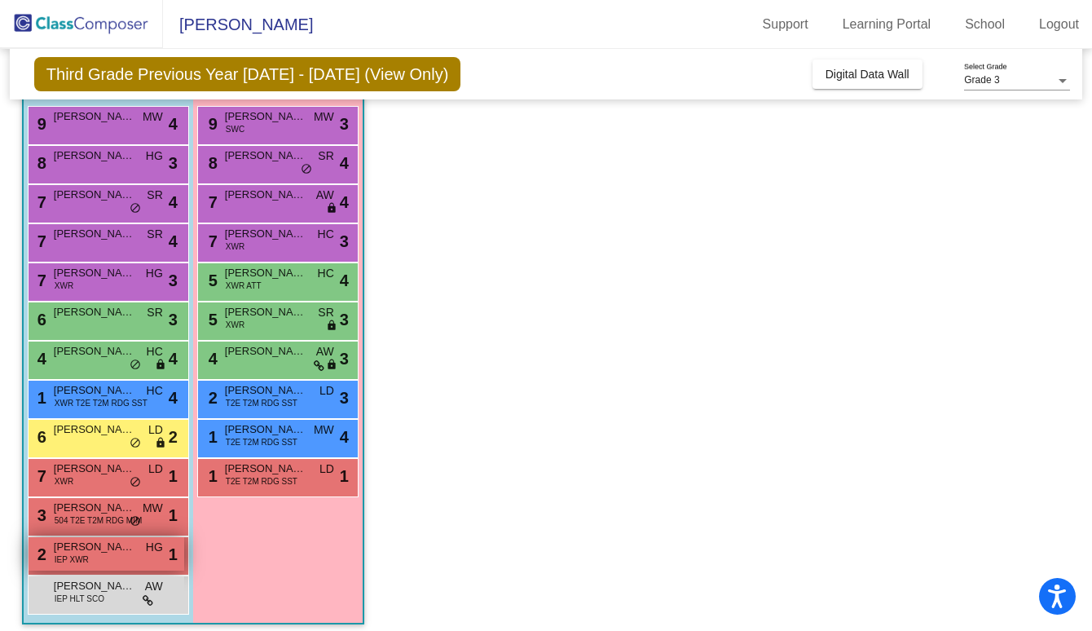
click at [98, 561] on div "2 Braysen [PERSON_NAME] IEP XWR HG lock do_not_disturb_alt 1" at bounding box center [107, 553] width 156 height 33
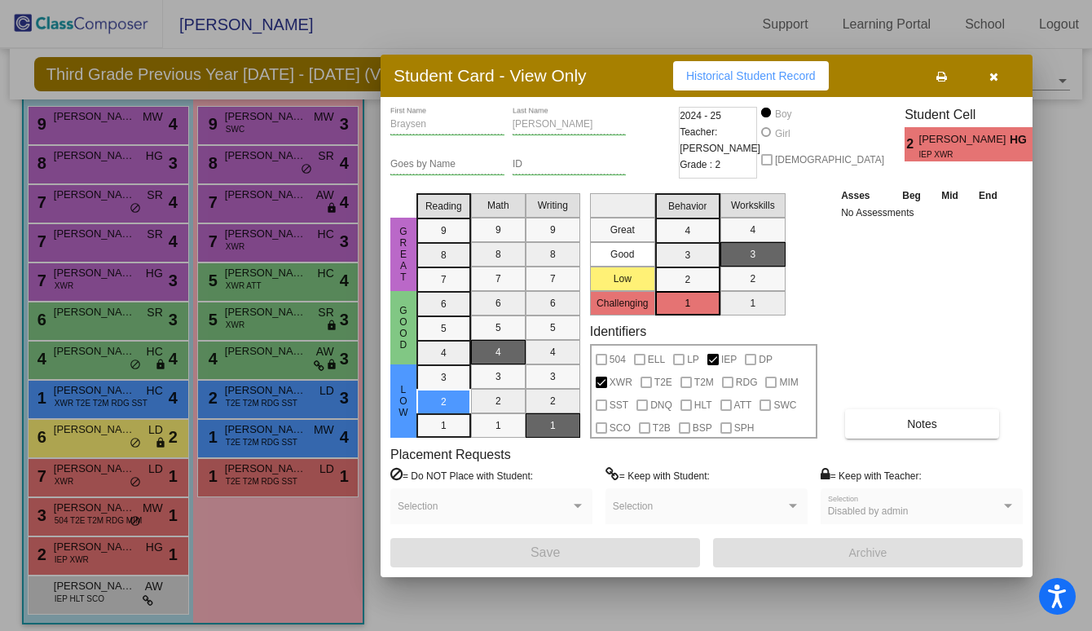
click at [815, 67] on button "Historical Student Record" at bounding box center [751, 75] width 156 height 29
click at [993, 76] on icon "button" at bounding box center [993, 76] width 9 height 11
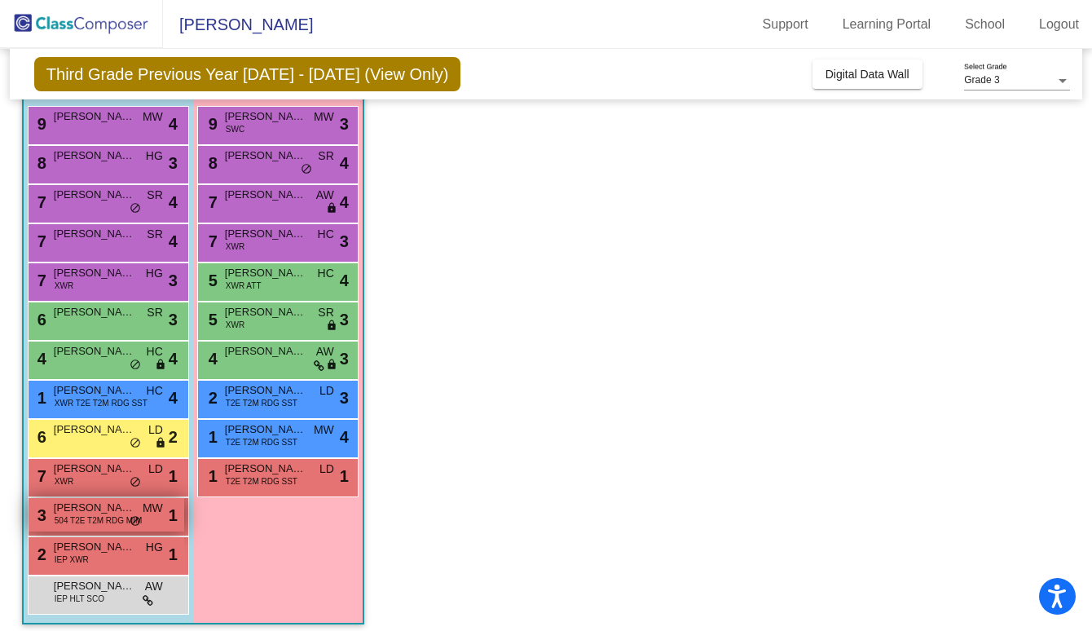
click at [113, 519] on span "504 T2E T2M RDG MIM" at bounding box center [98, 520] width 87 height 12
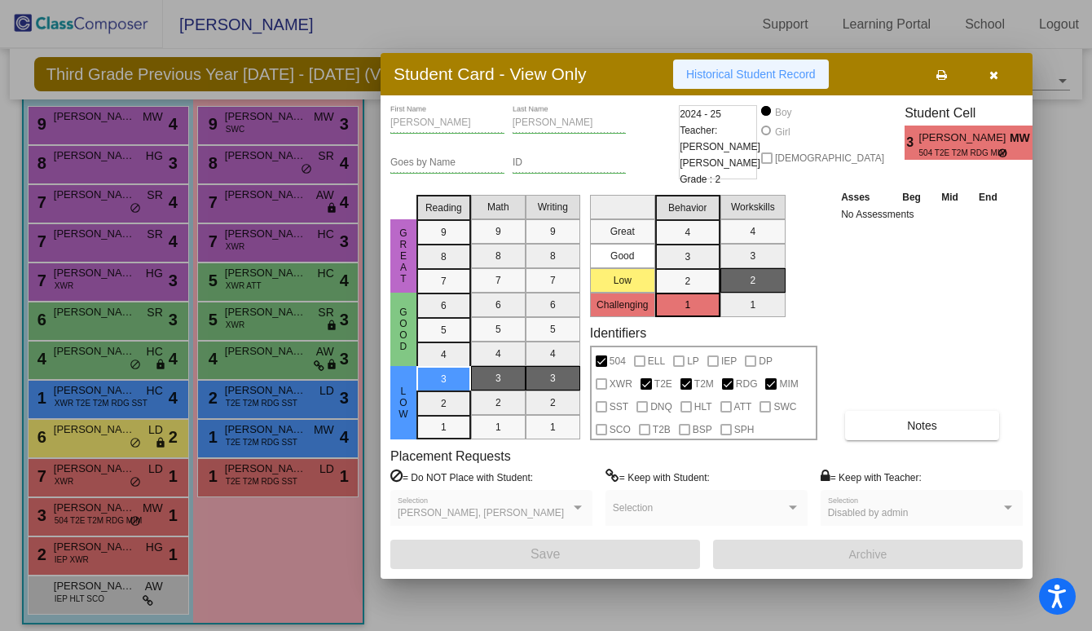
click at [741, 77] on span "Historical Student Record" at bounding box center [751, 74] width 130 height 13
click at [144, 366] on div at bounding box center [546, 315] width 1092 height 631
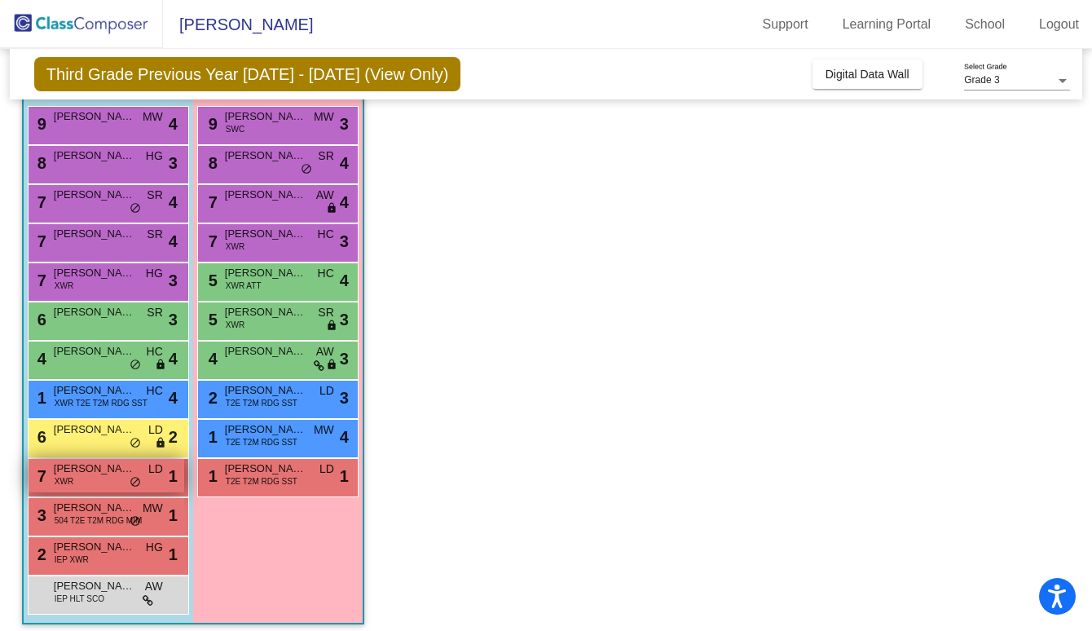
click at [86, 474] on span "[PERSON_NAME]" at bounding box center [94, 468] width 81 height 16
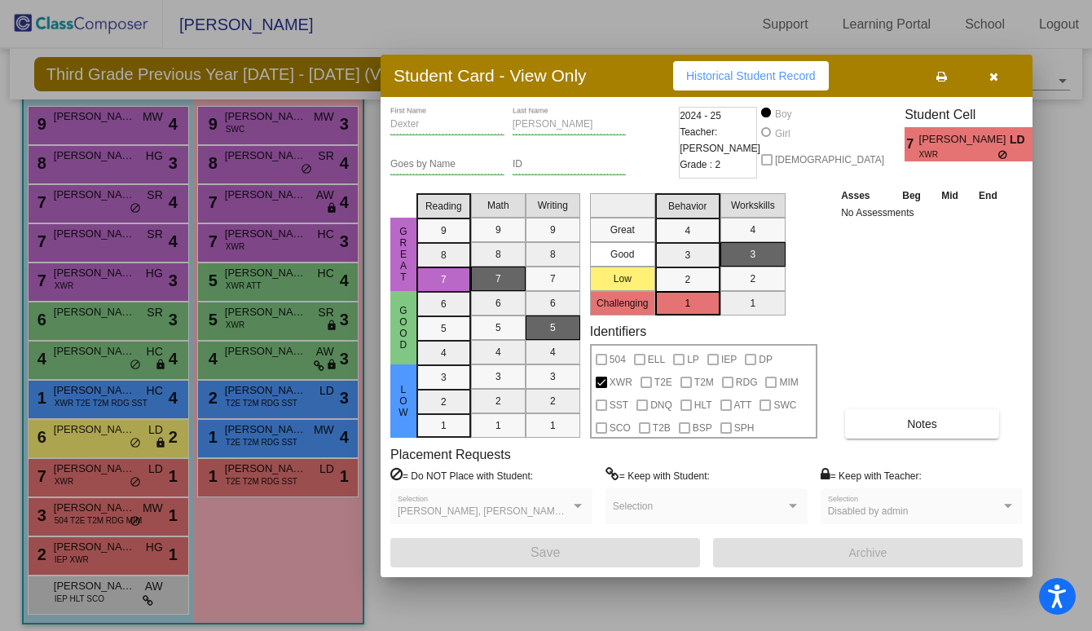
click at [708, 84] on button "Historical Student Record" at bounding box center [751, 75] width 156 height 29
click at [262, 515] on div at bounding box center [546, 315] width 1092 height 631
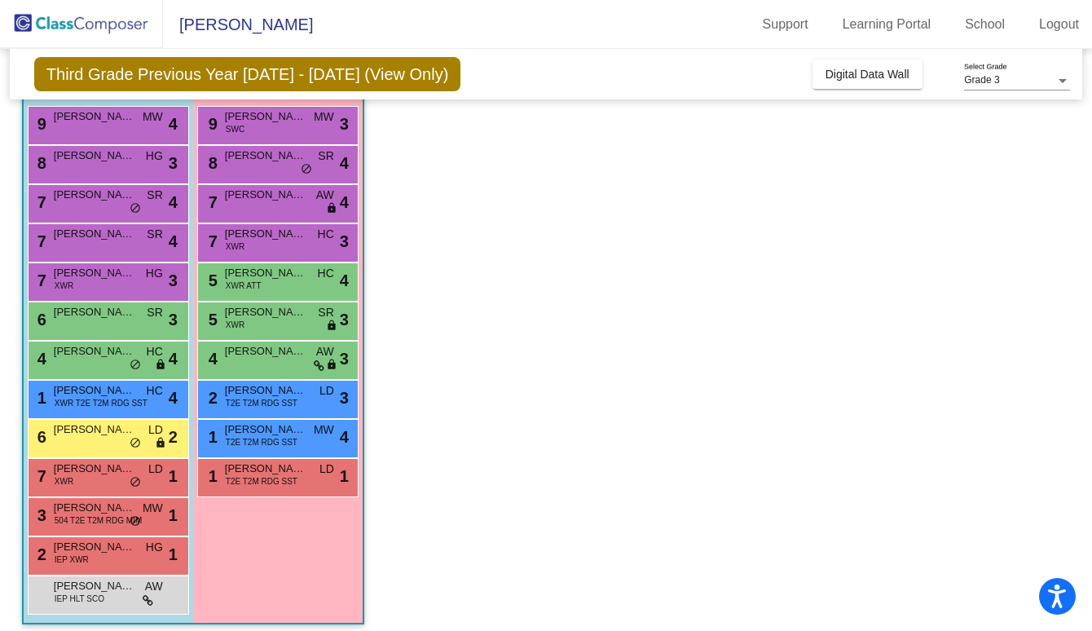
click at [275, 457] on div "1 [PERSON_NAME] [PERSON_NAME] T2E T2M RDG SST MW lock do_not_disturb_alt 4" at bounding box center [277, 438] width 161 height 39
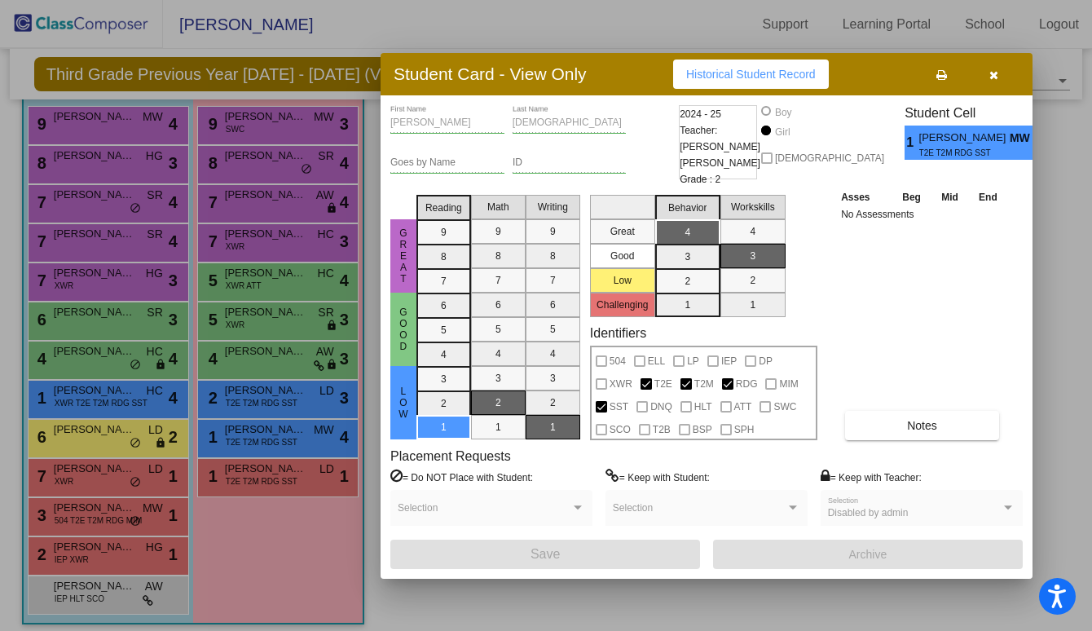
click at [275, 460] on div at bounding box center [546, 315] width 1092 height 631
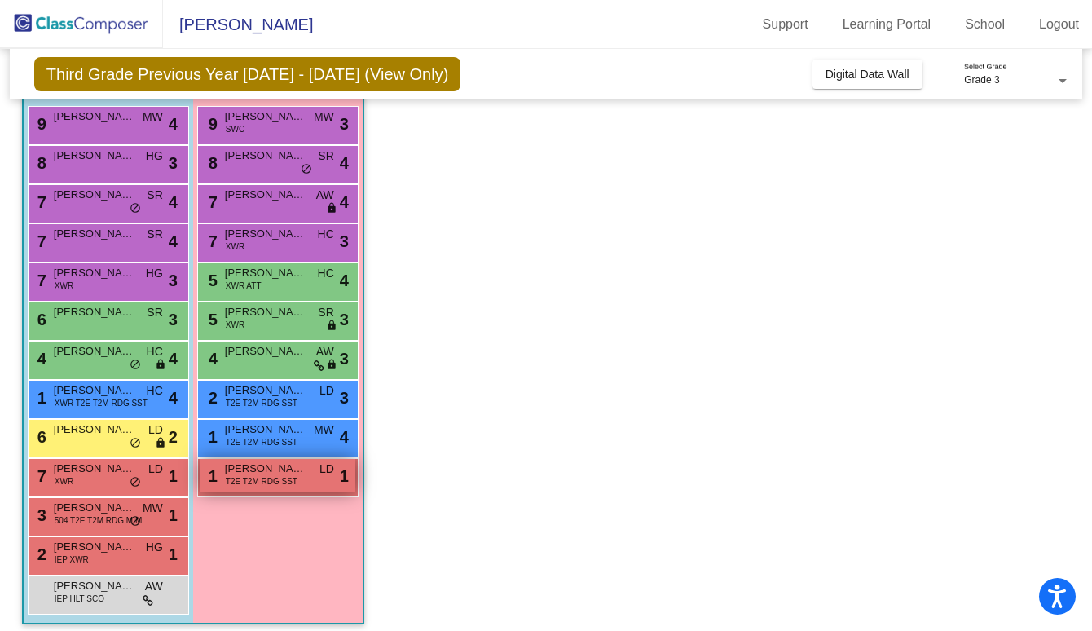
click at [275, 488] on div "1 [PERSON_NAME] T2E T2M RDG SST LD lock do_not_disturb_alt 1" at bounding box center [278, 475] width 156 height 33
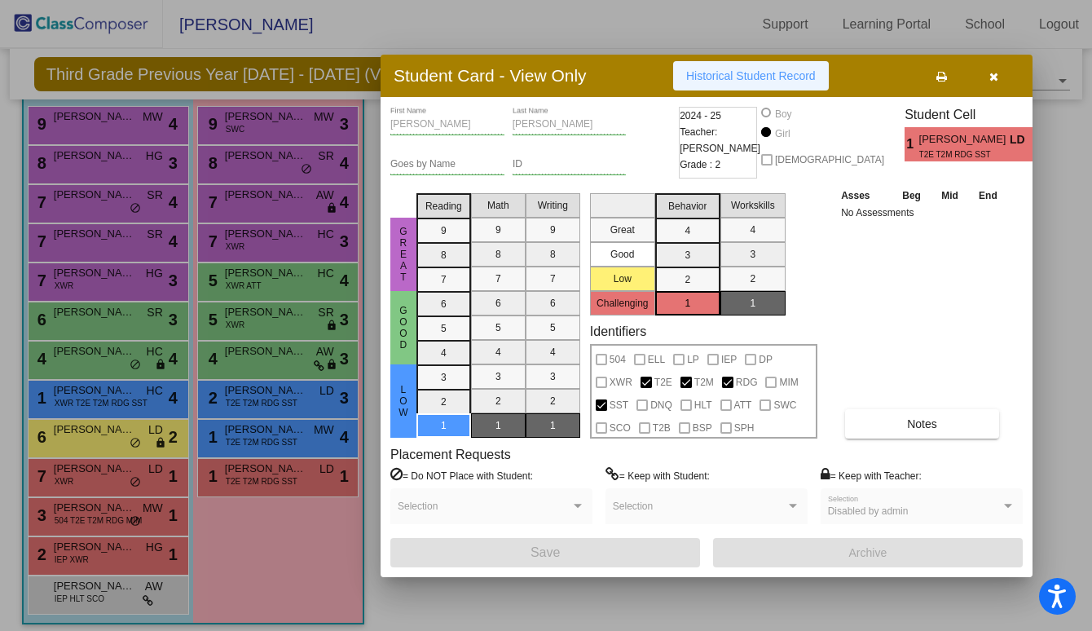
click at [747, 71] on span "Historical Student Record" at bounding box center [751, 75] width 130 height 13
click at [256, 221] on div at bounding box center [546, 315] width 1092 height 631
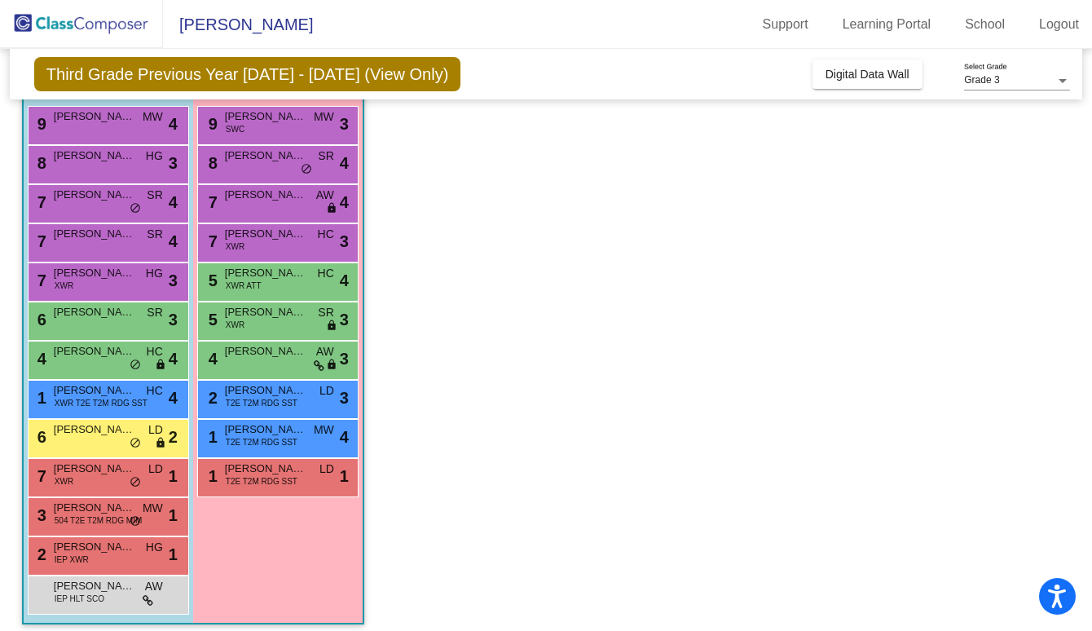
click at [641, 418] on app-classroom "Class 1 - Class 1 picture_as_pdf [PERSON_NAME] Add Student First Name Last Name…" at bounding box center [546, 320] width 1048 height 640
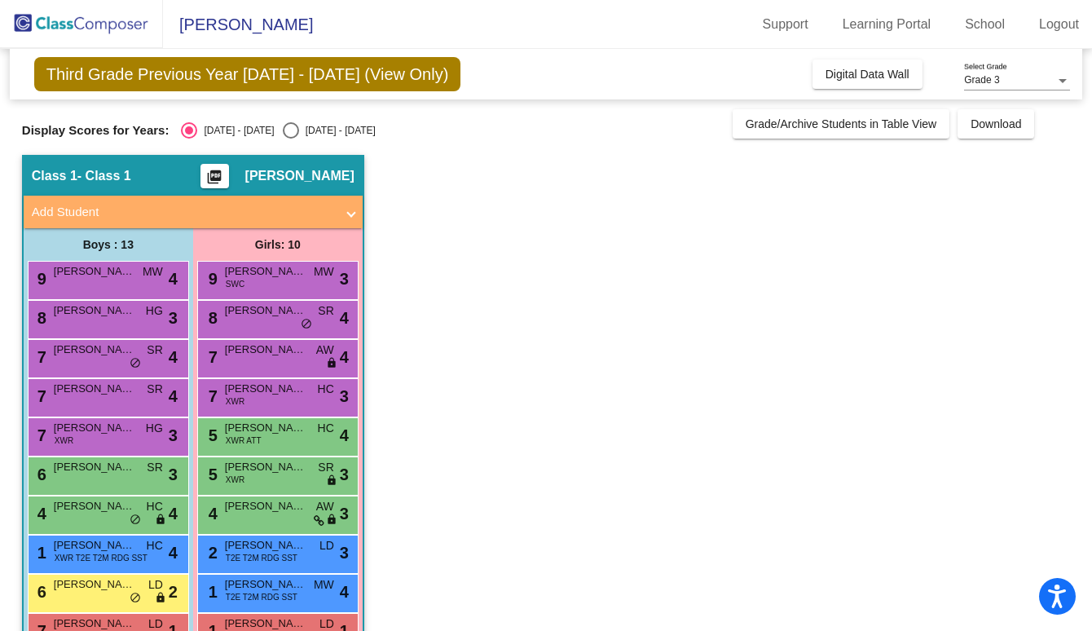
scroll to position [165, 0]
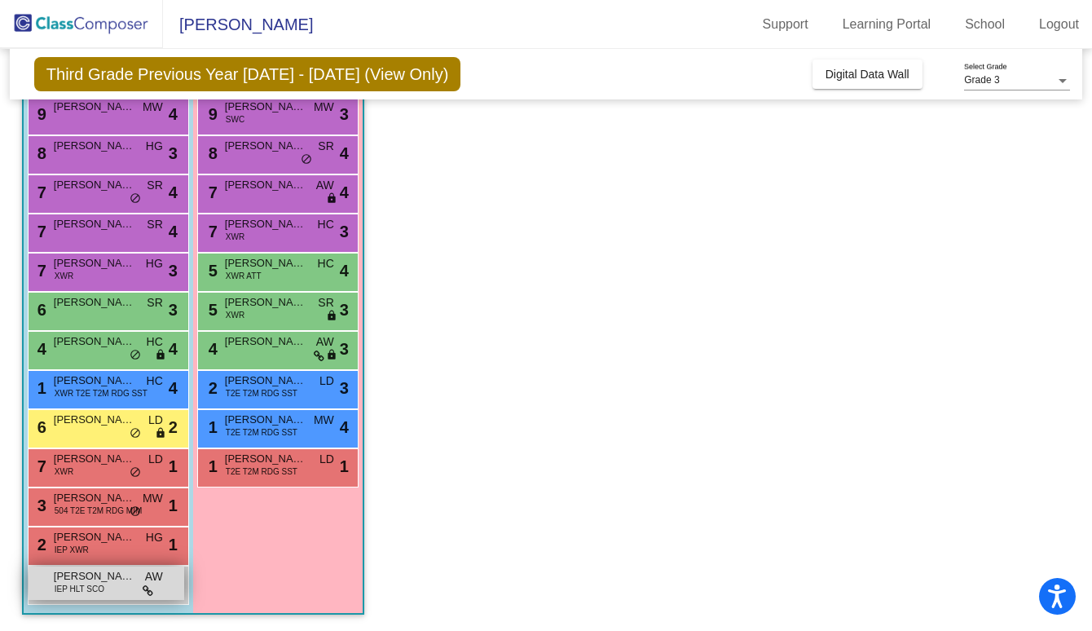
click at [88, 587] on span "IEP HLT SCO" at bounding box center [80, 589] width 50 height 12
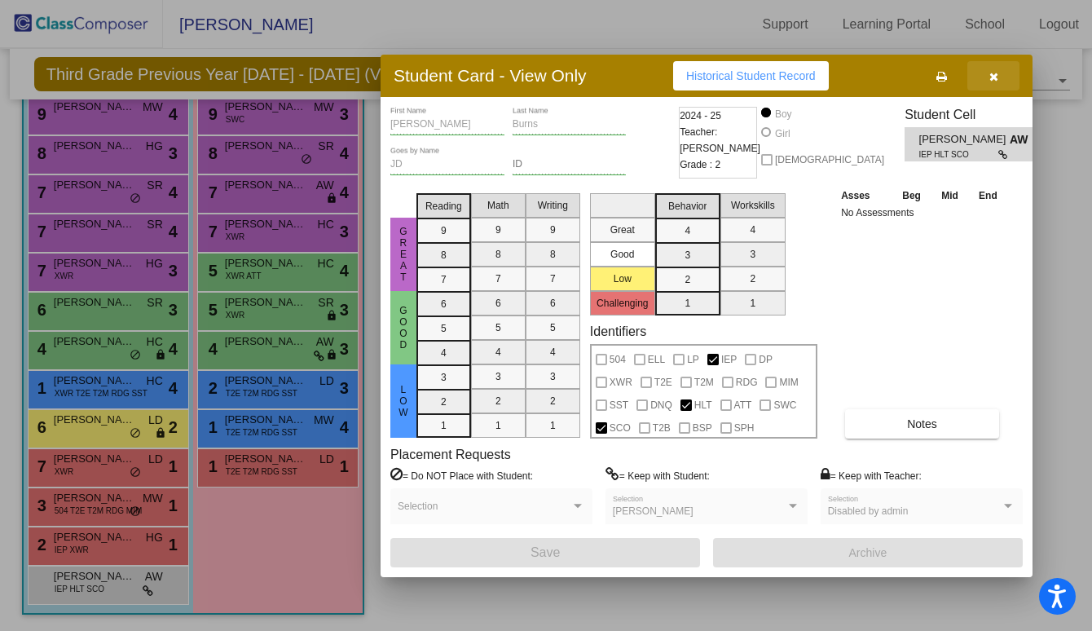
click at [996, 76] on icon "button" at bounding box center [993, 76] width 9 height 11
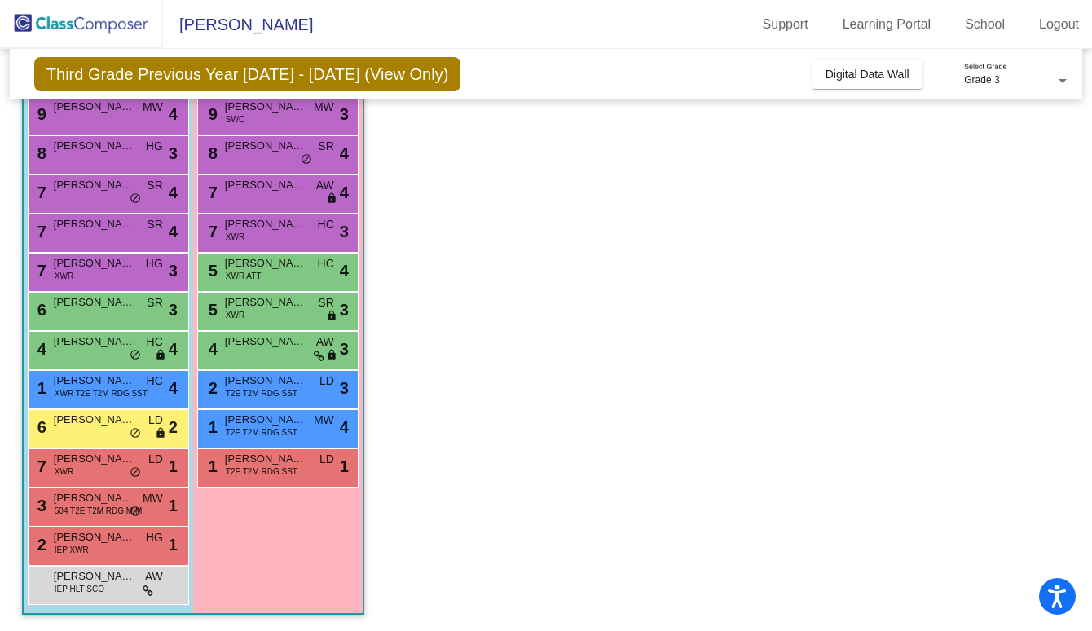
scroll to position [0, 0]
